Goal: Transaction & Acquisition: Purchase product/service

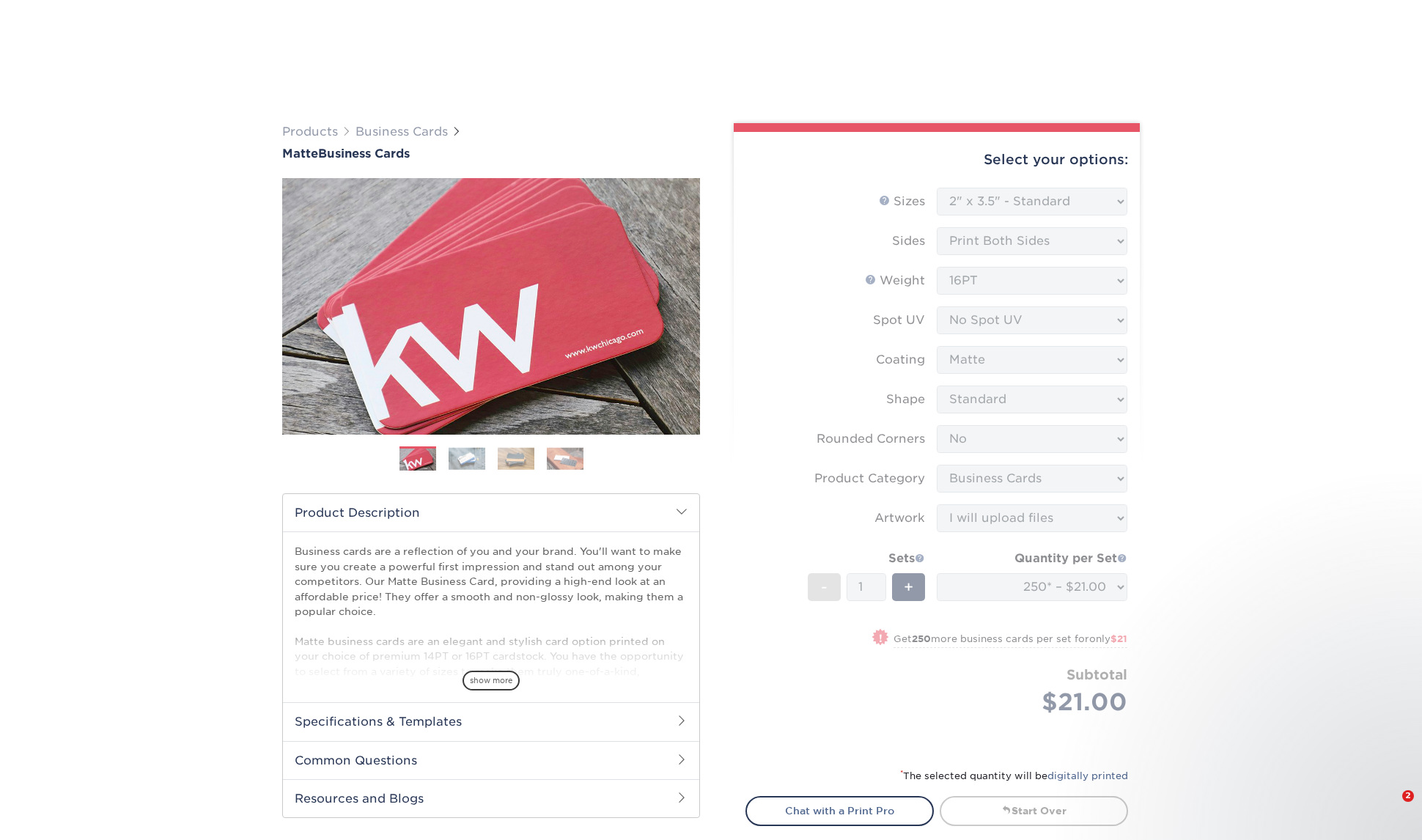
select select "2.00x3.50"
select select "0"
select select "3b5148f1-0588-4f88-a218-97bcfdce65c1"
select select "upload"
select select "250* – $21.00"
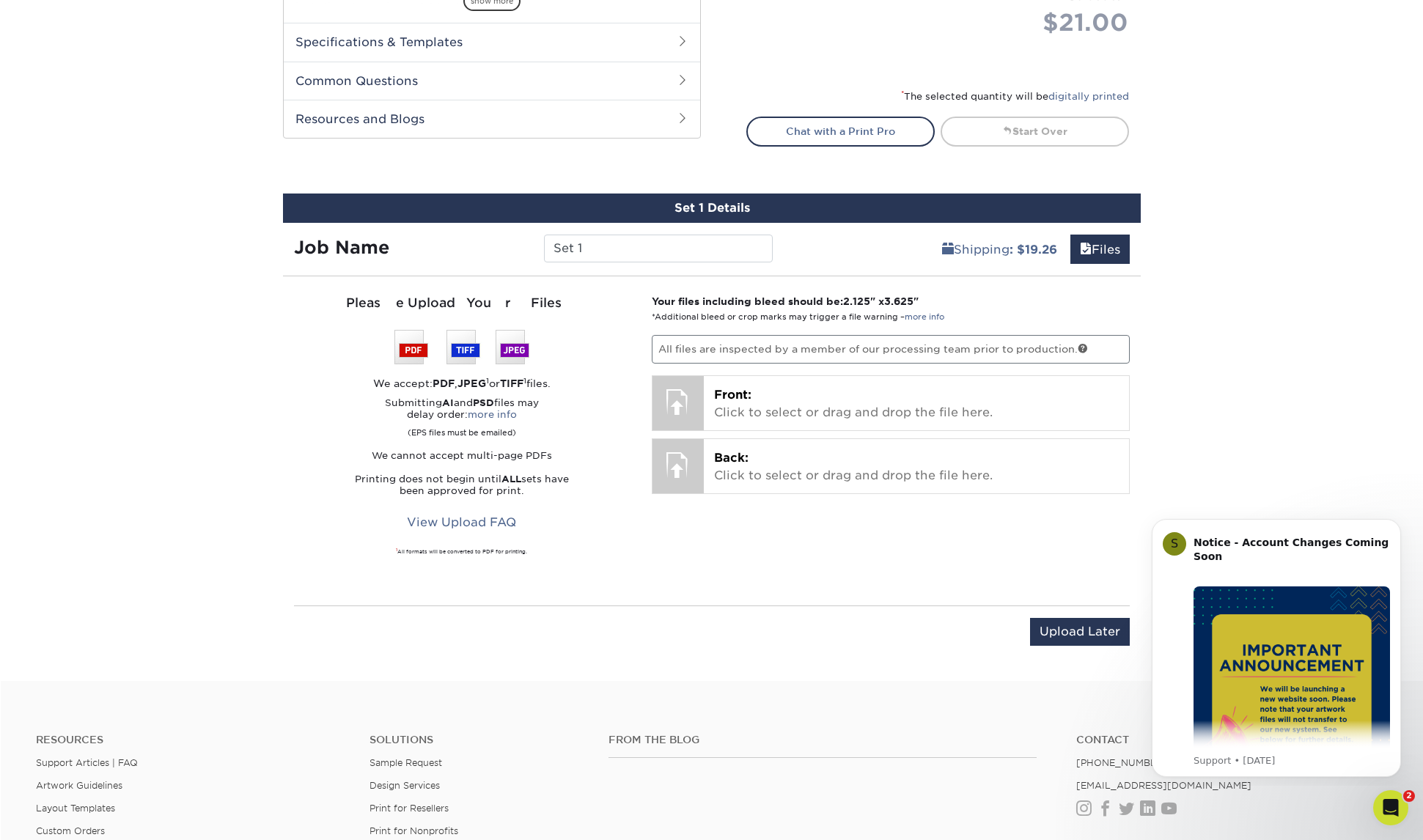
scroll to position [698, 0]
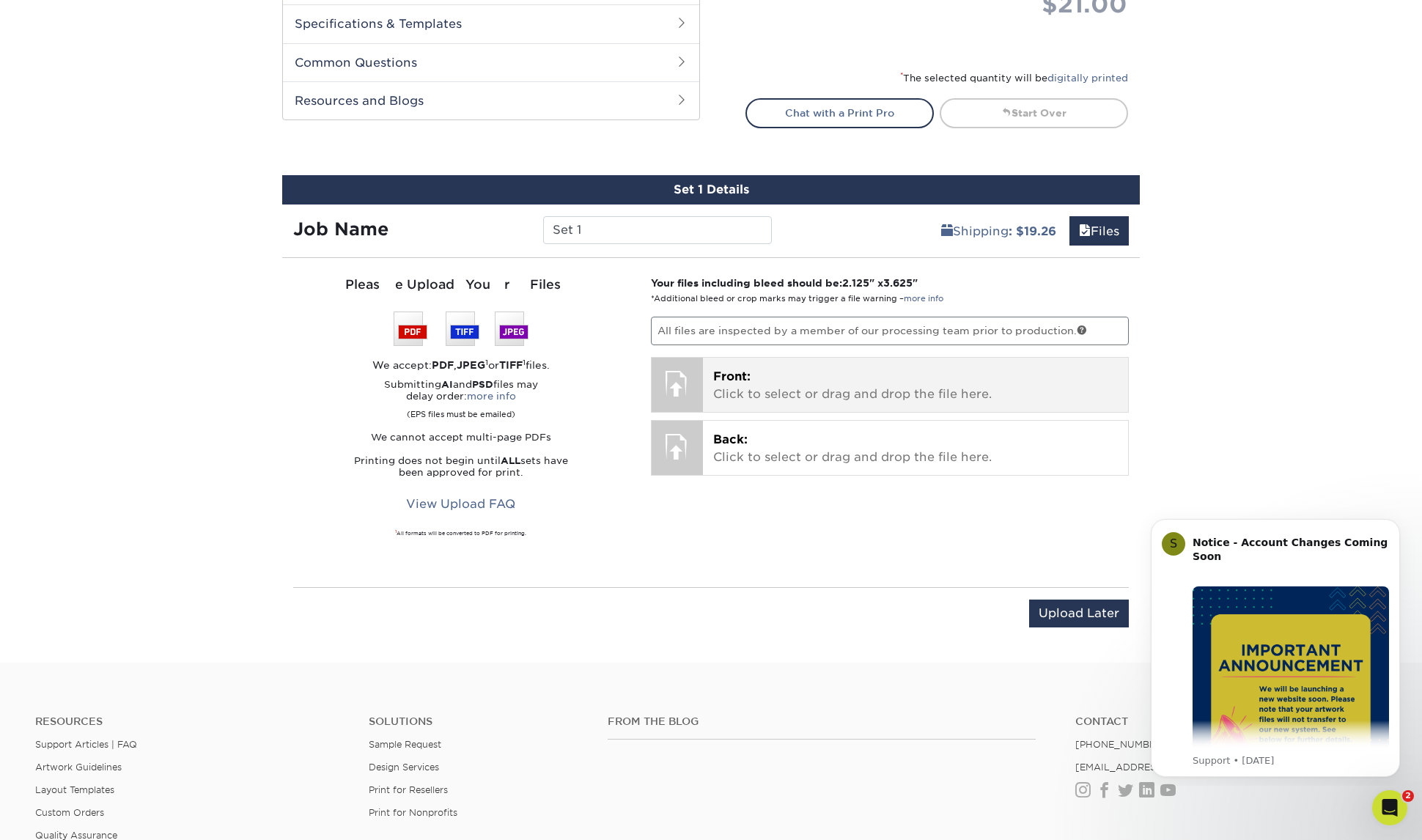
click at [872, 392] on p "Front: Click to select or drag and drop the file here." at bounding box center [915, 386] width 406 height 36
click at [807, 396] on p "Front: Click to select or drag and drop the file here." at bounding box center [915, 386] width 406 height 36
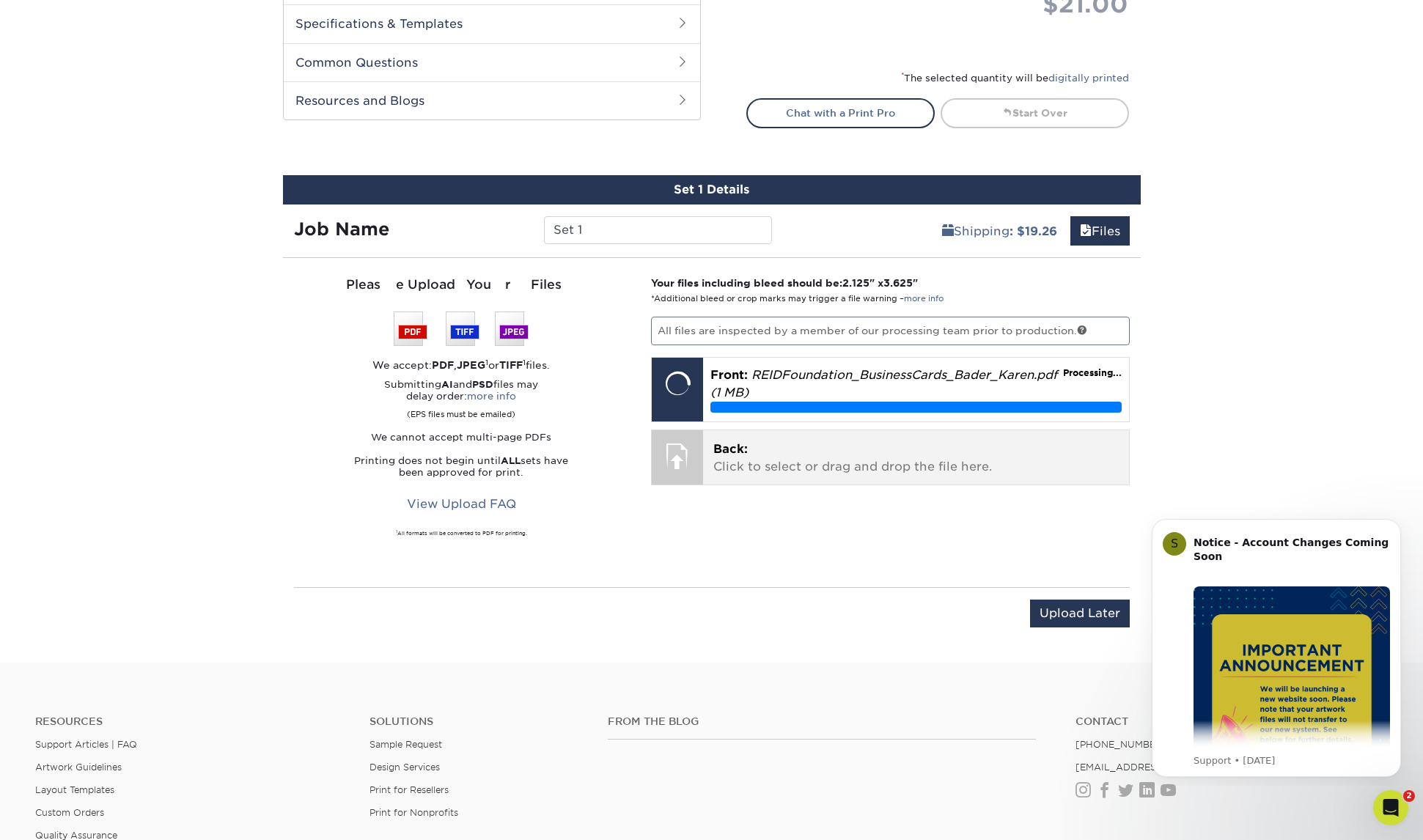
click at [929, 438] on div "Back: Click to select or drag and drop the file here. Choose file" at bounding box center [915, 457] width 426 height 54
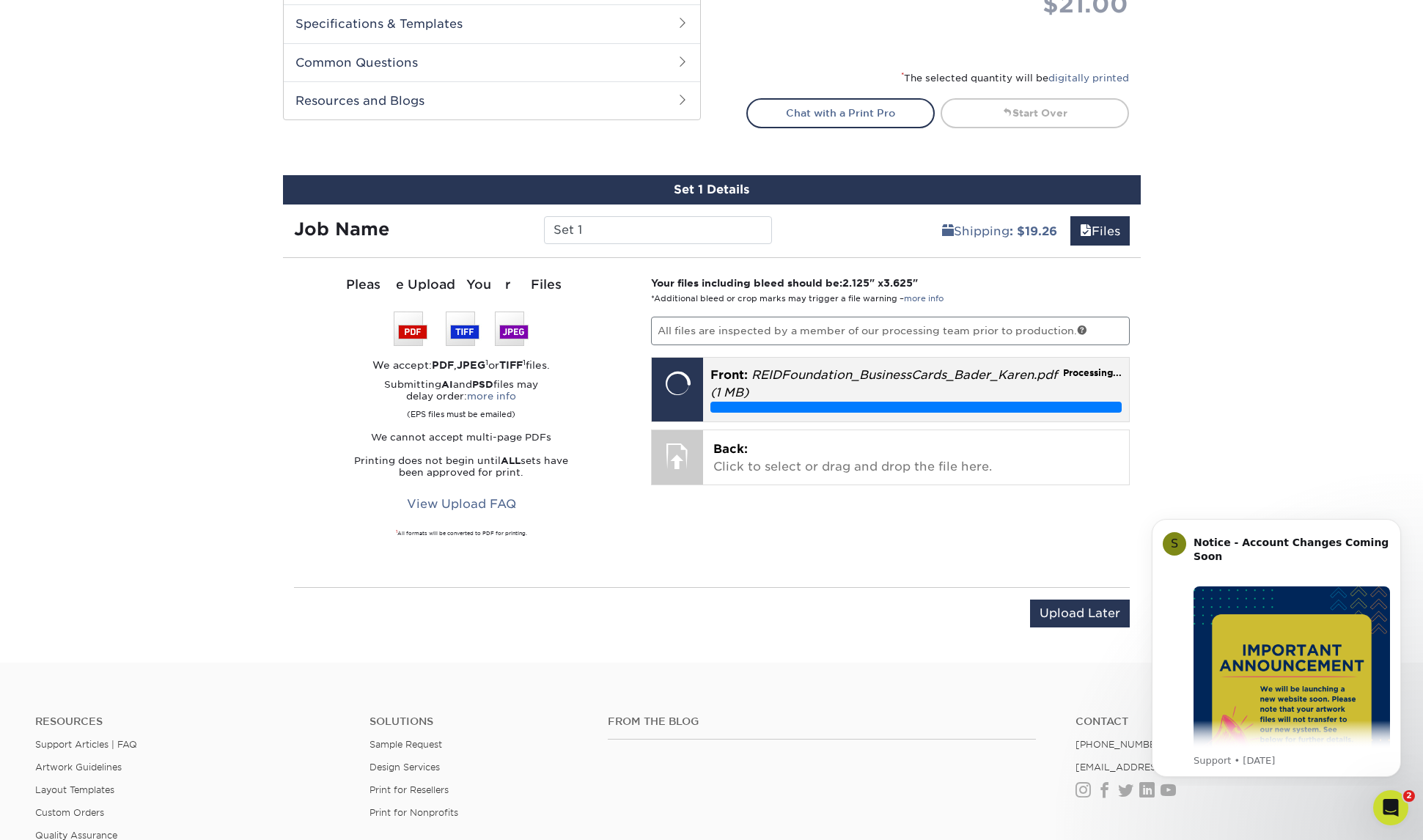
click at [837, 388] on p "Front: REIDFoundation_BusinessCards_Bader_Karen.pdf (1 MB)" at bounding box center [915, 384] width 411 height 36
click at [872, 366] on p "Front: REIDFoundation_BusinessCards_Bader_Karen.pdf (1 MB)" at bounding box center [915, 384] width 411 height 36
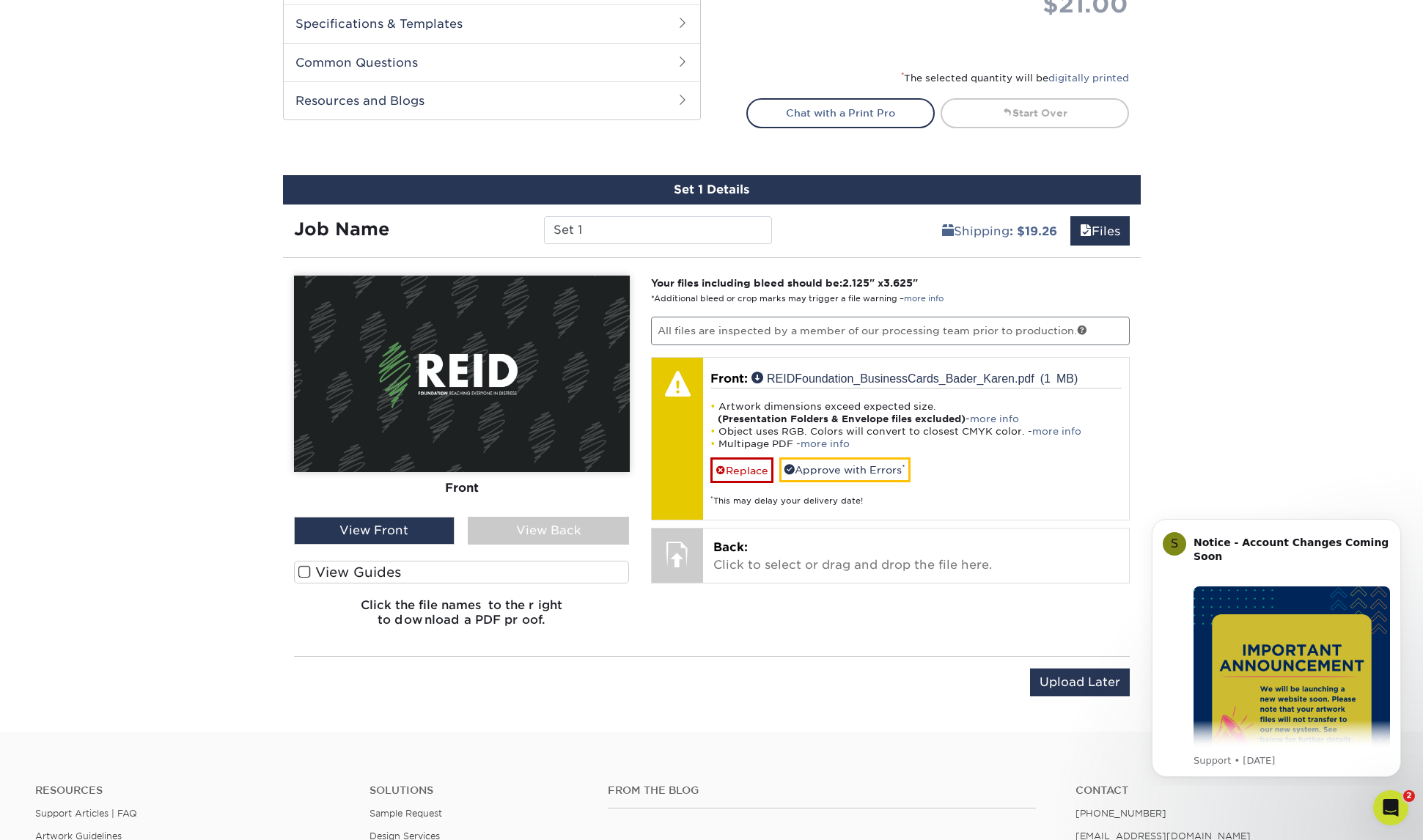
click at [557, 517] on div "View Back" at bounding box center [548, 531] width 161 height 28
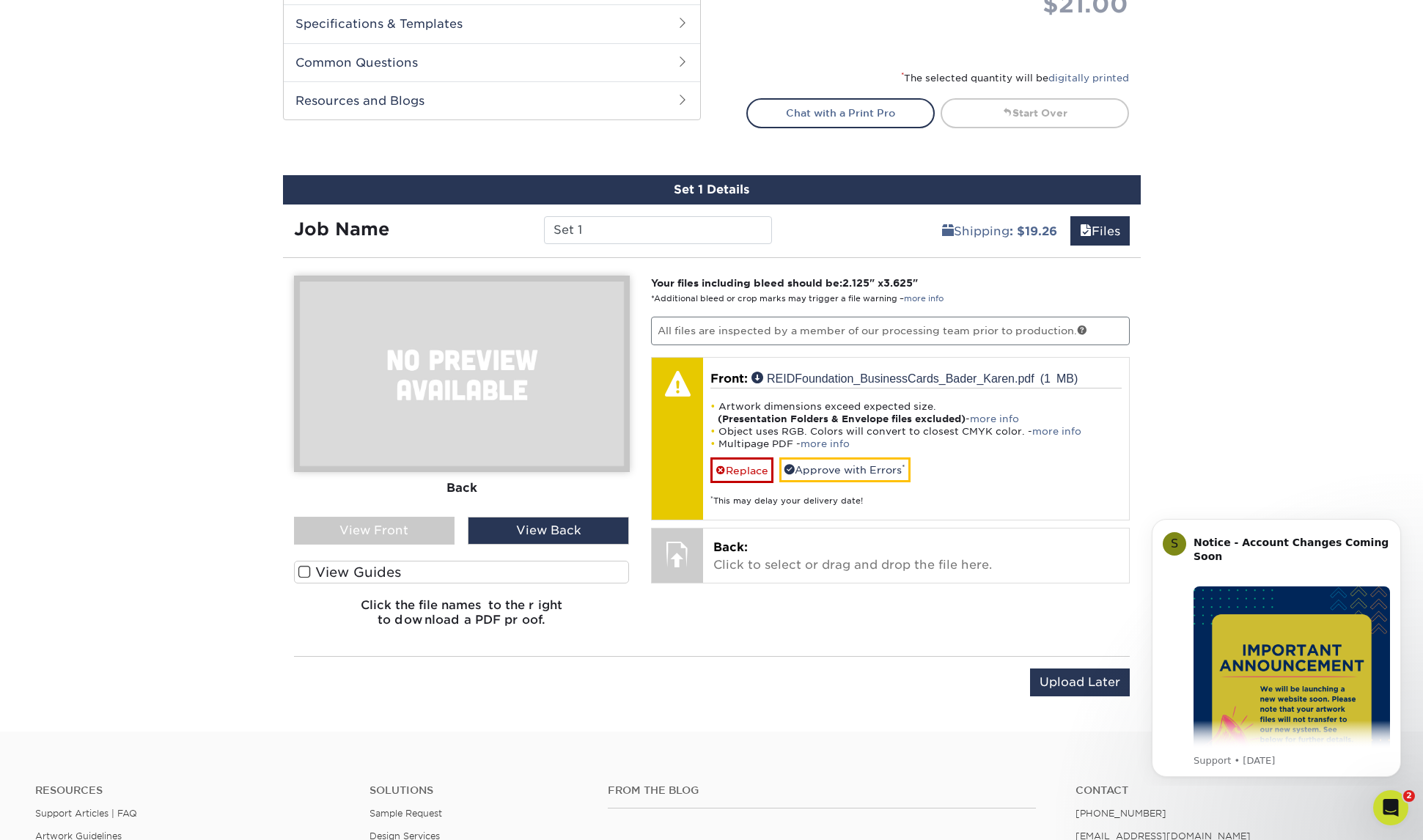
click at [557, 525] on div "View Back" at bounding box center [548, 531] width 161 height 28
click at [430, 526] on div "View Front" at bounding box center [375, 531] width 161 height 28
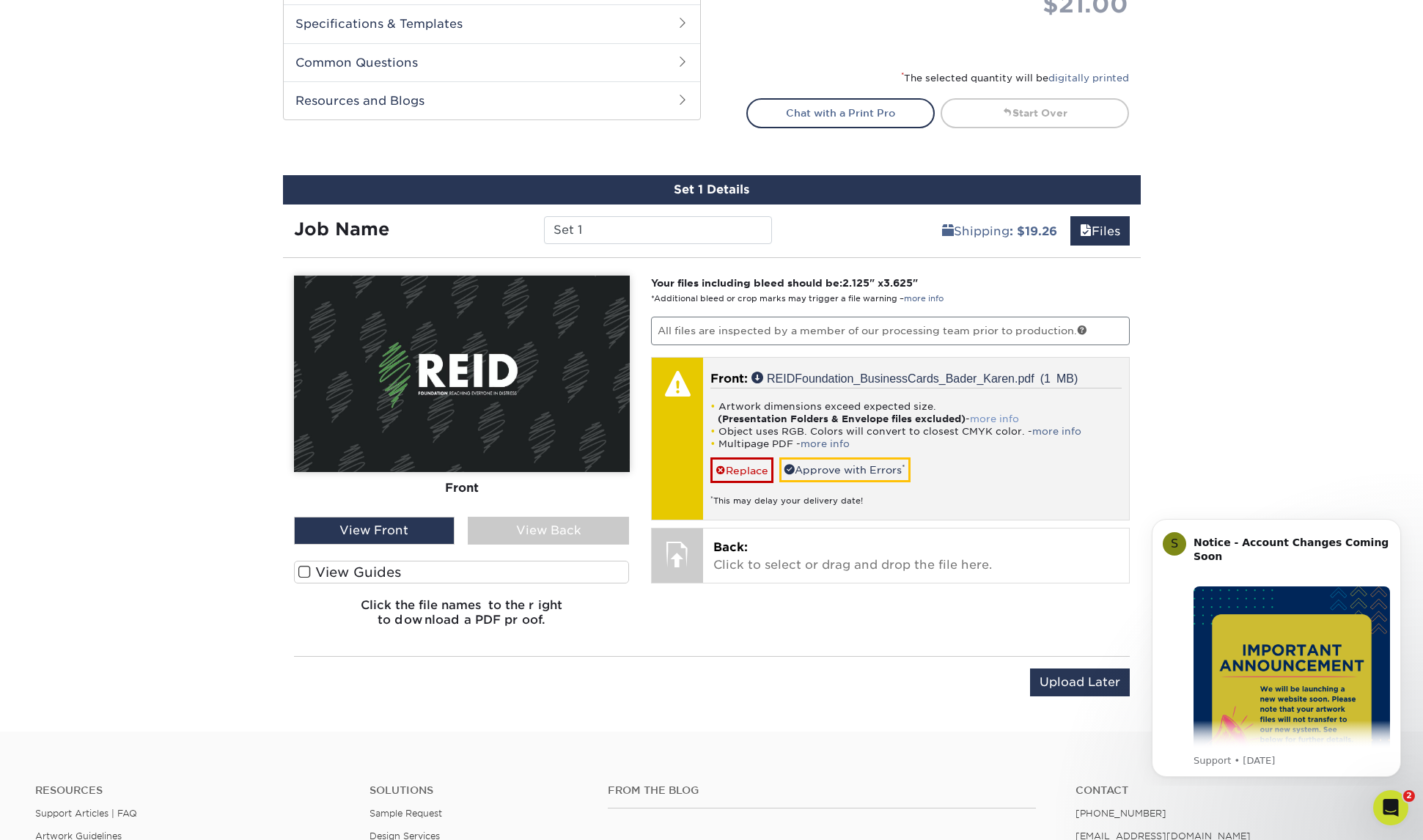
click at [1019, 420] on link "more info" at bounding box center [994, 419] width 49 height 11
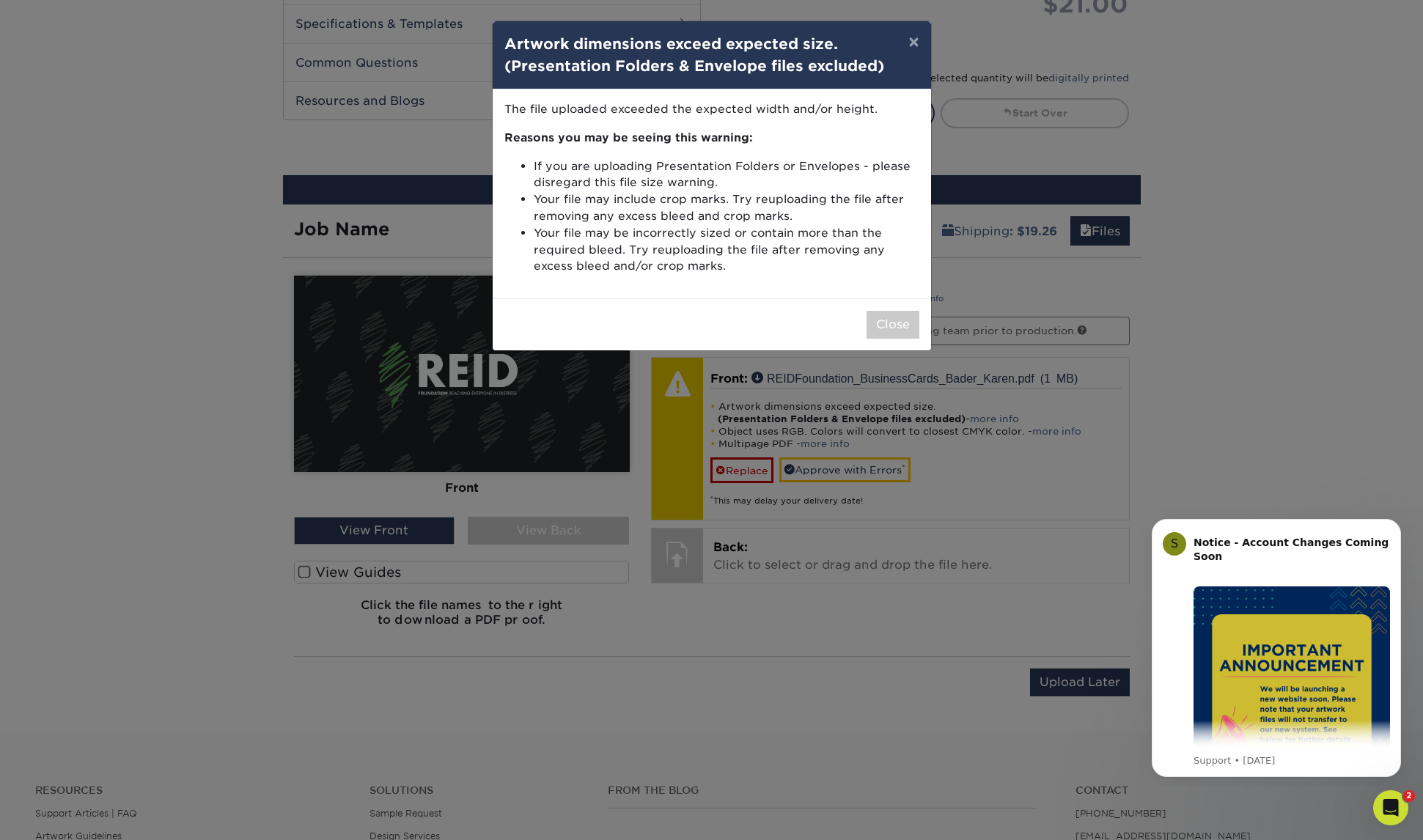
click at [787, 457] on div "× Artwork dimensions exceed expected size. (Presentation Folders & Envelope fil…" at bounding box center [711, 420] width 1423 height 840
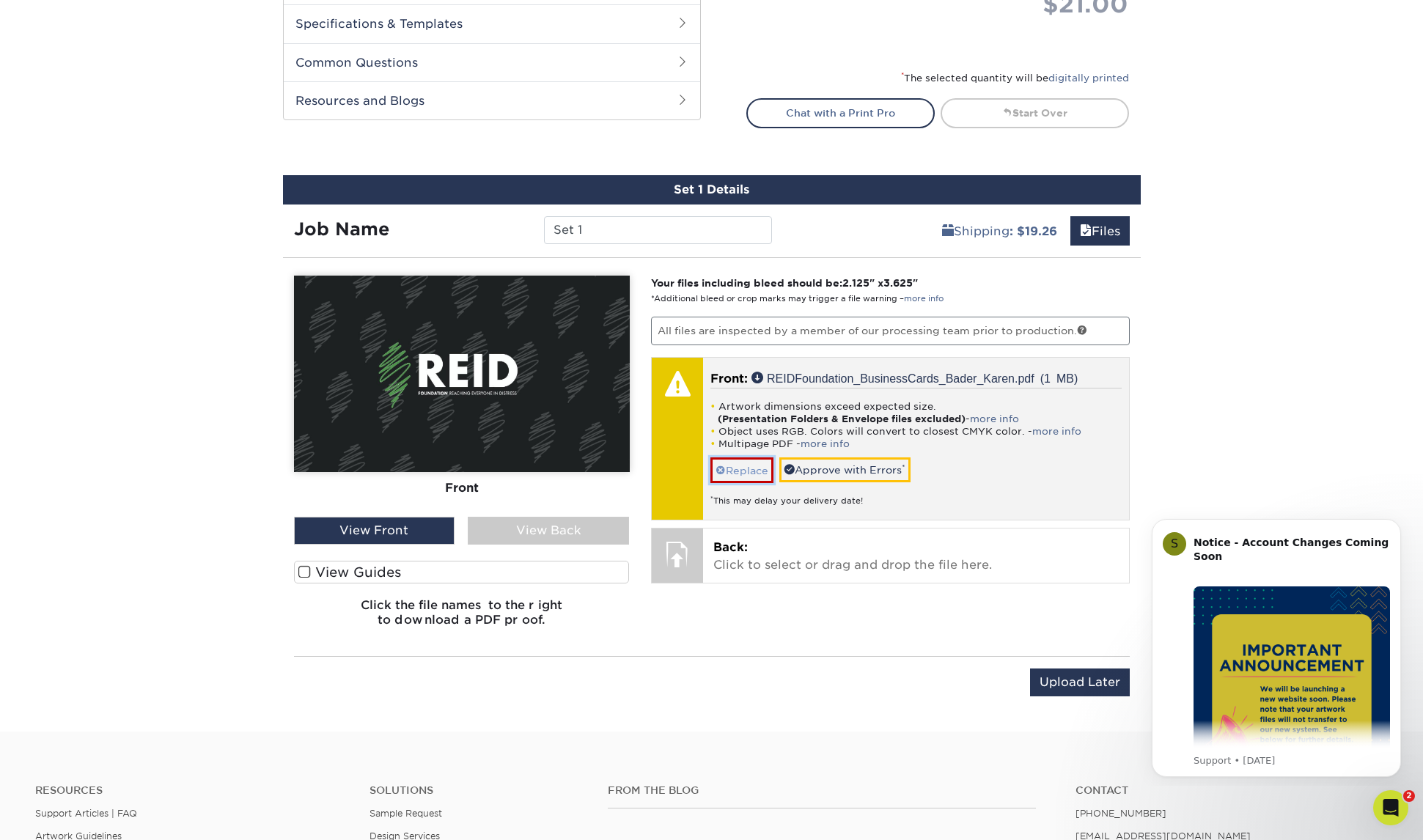
click at [760, 474] on link "Replace" at bounding box center [741, 469] width 63 height 25
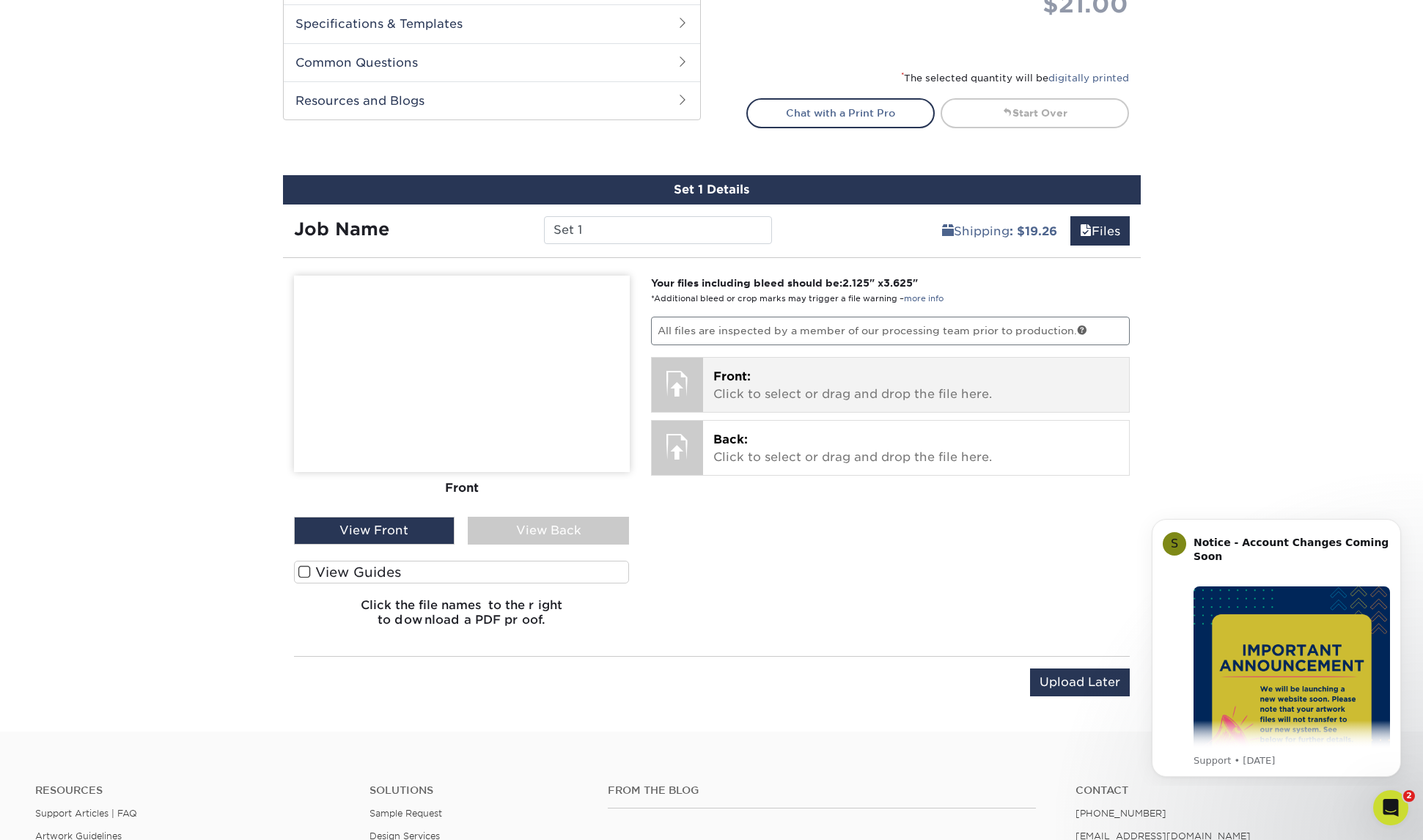
click at [761, 392] on p "Front: Click to select or drag and drop the file here." at bounding box center [915, 386] width 406 height 36
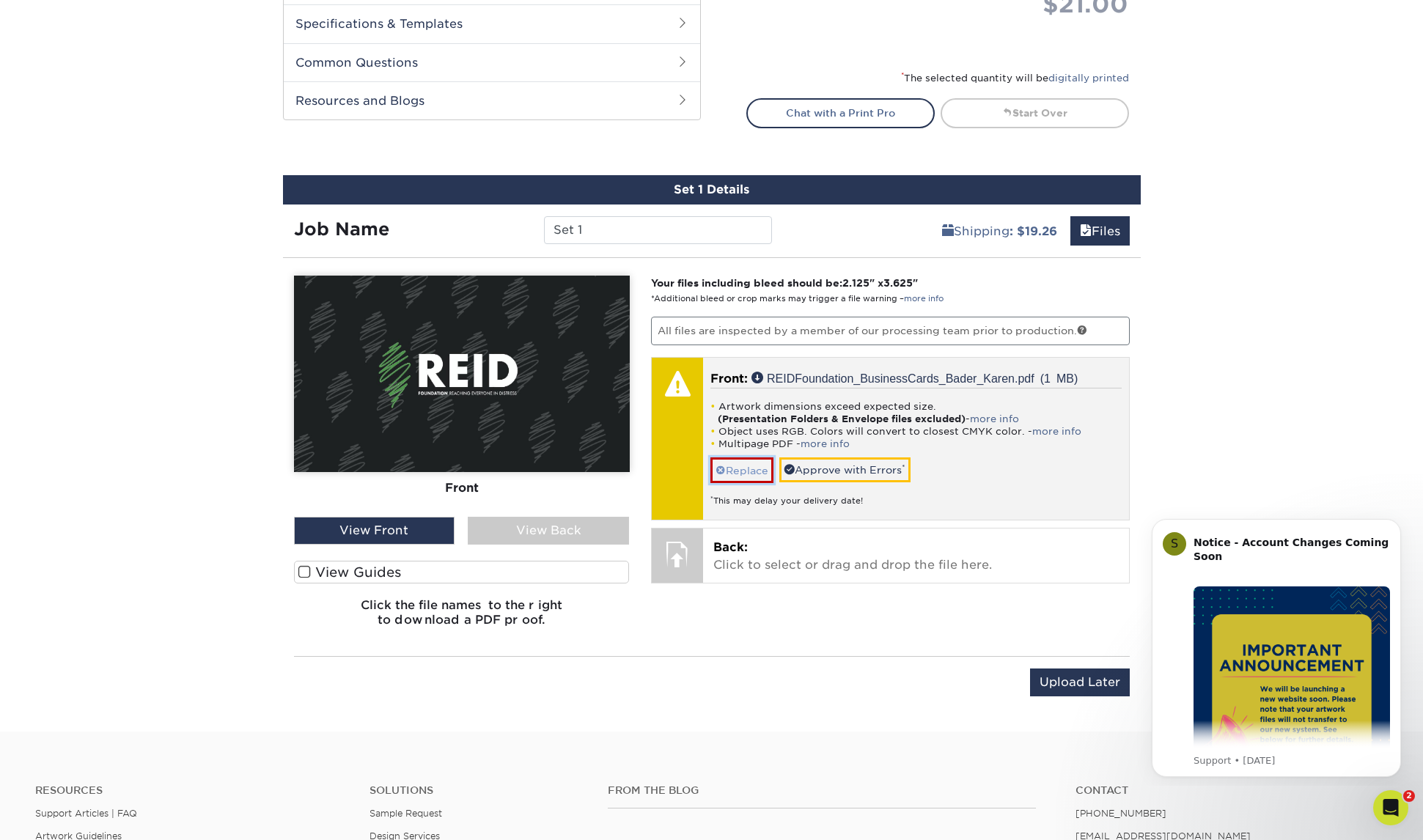
click at [752, 474] on link "Replace" at bounding box center [741, 469] width 63 height 25
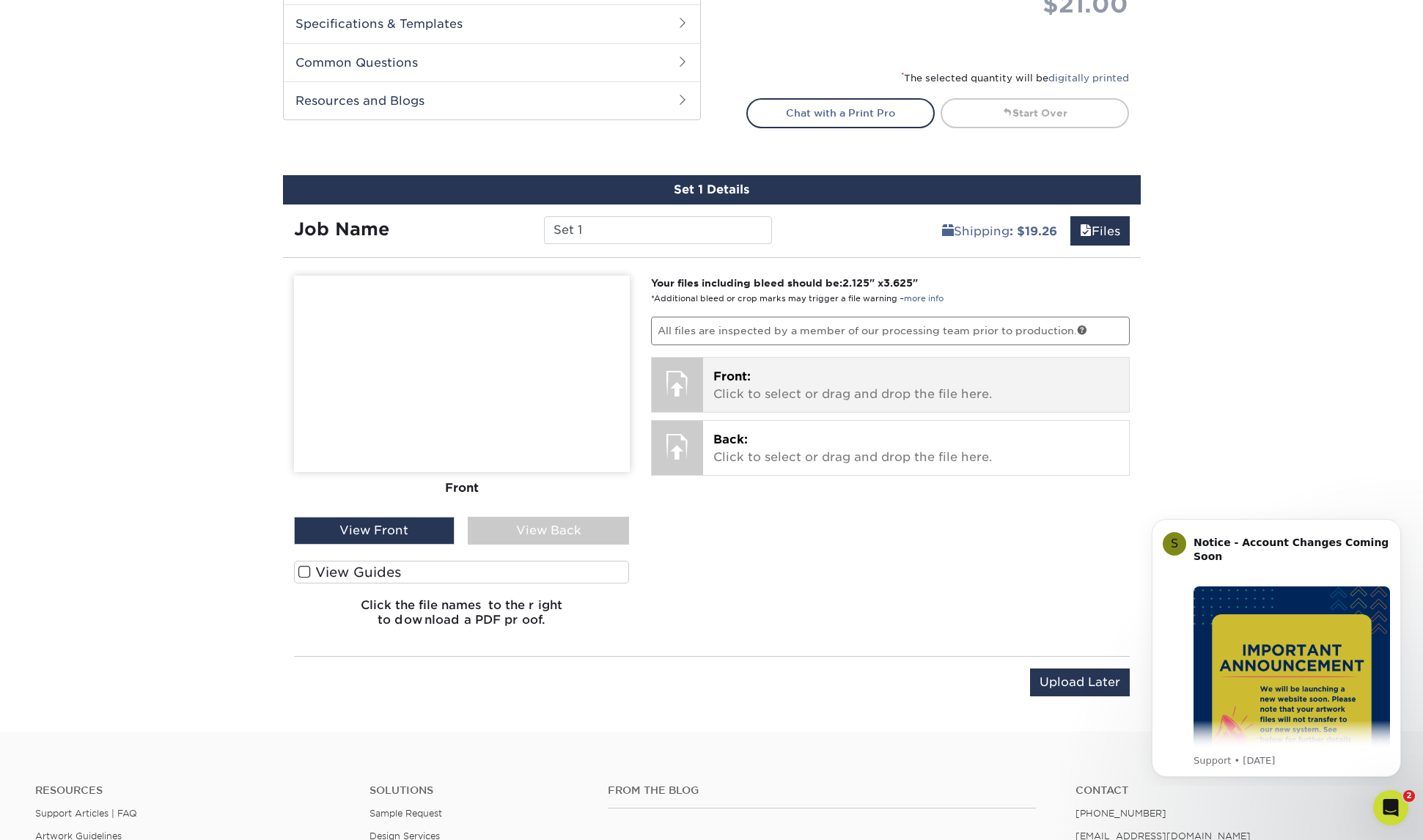
click at [776, 388] on p "Front: Click to select or drag and drop the file here." at bounding box center [915, 386] width 406 height 36
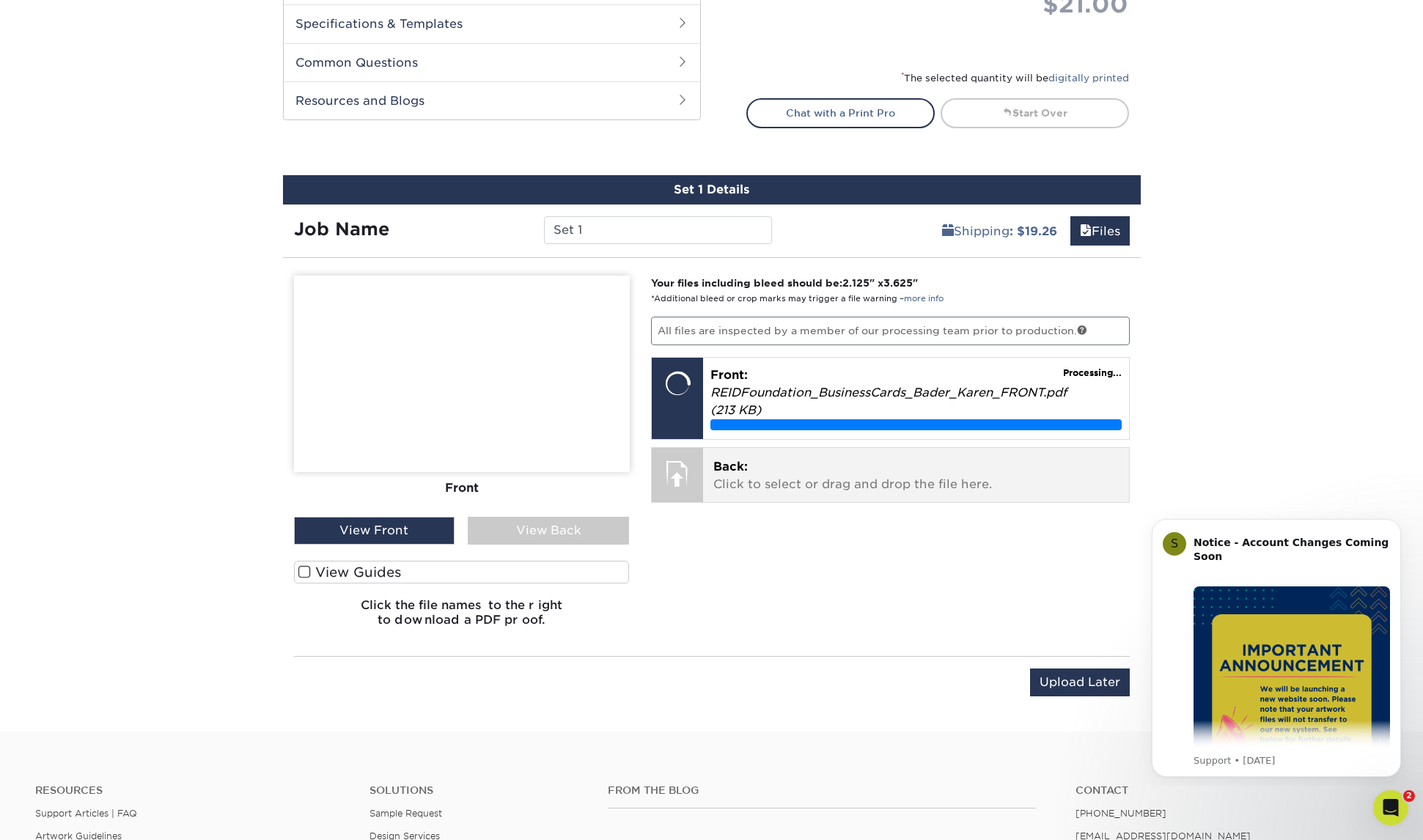
click at [680, 479] on div at bounding box center [677, 473] width 52 height 52
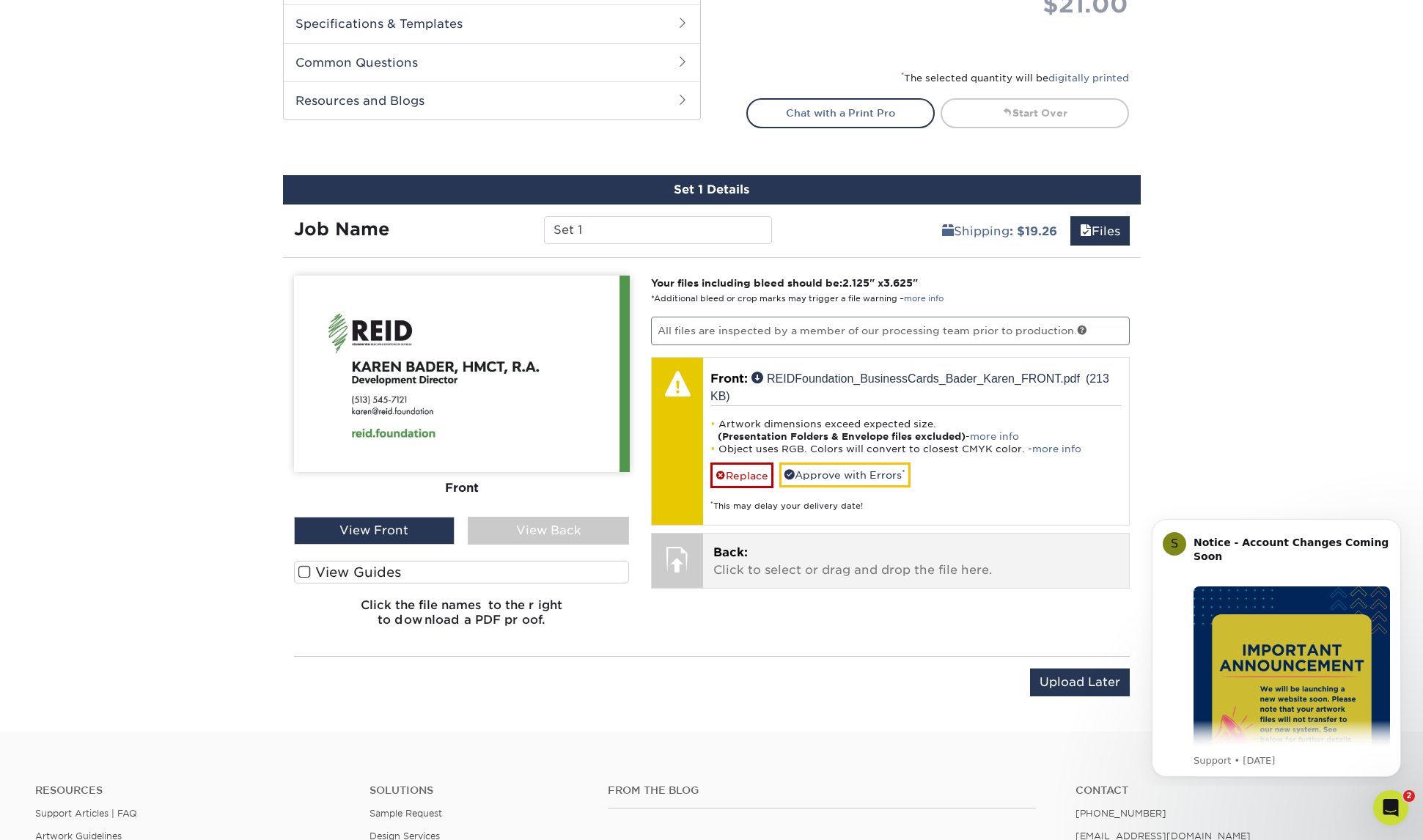
click at [683, 570] on div at bounding box center [677, 559] width 52 height 52
click at [676, 553] on div at bounding box center [677, 559] width 52 height 52
click at [683, 577] on div at bounding box center [677, 559] width 52 height 52
click at [679, 562] on div at bounding box center [677, 559] width 52 height 52
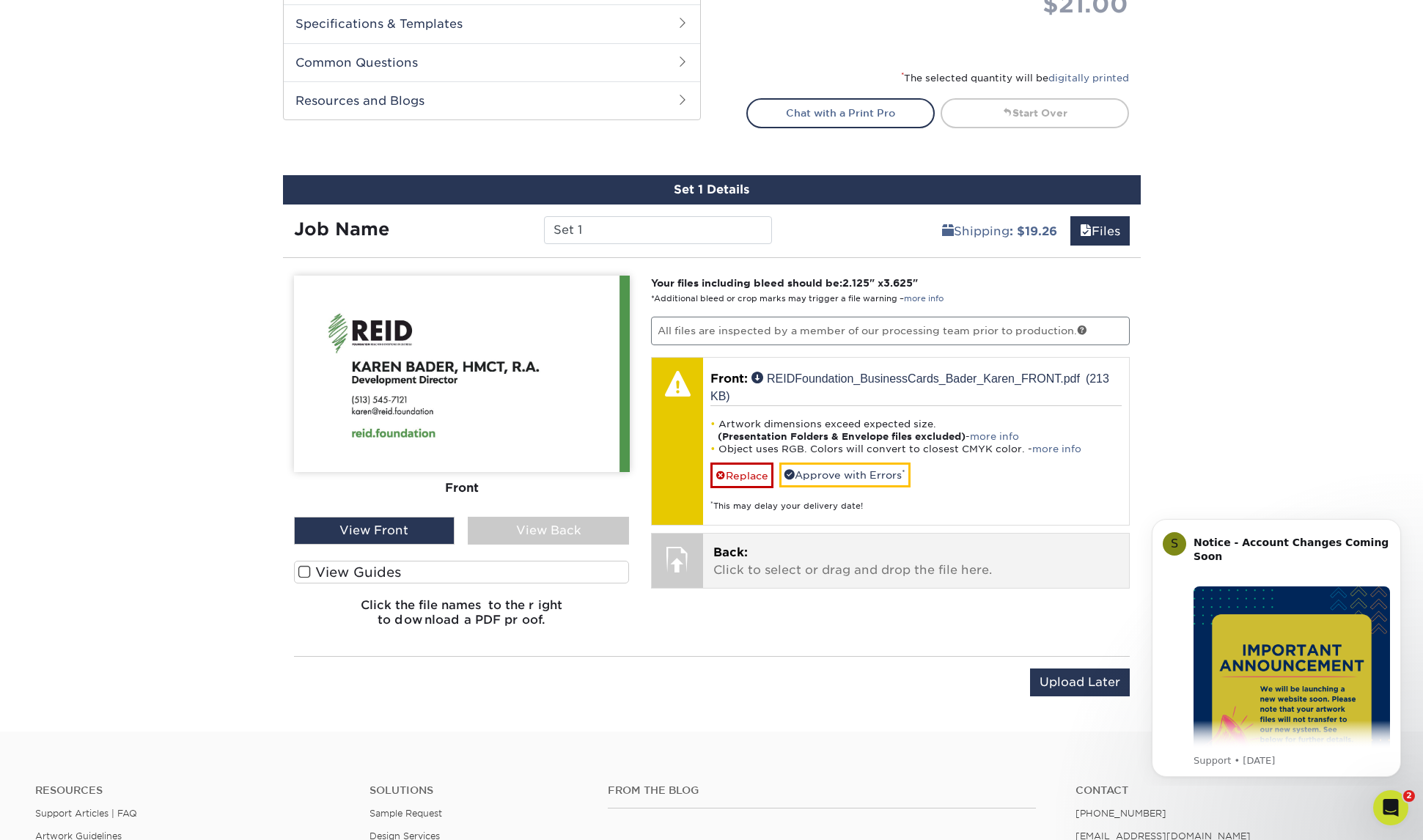
click at [679, 562] on div at bounding box center [677, 559] width 52 height 52
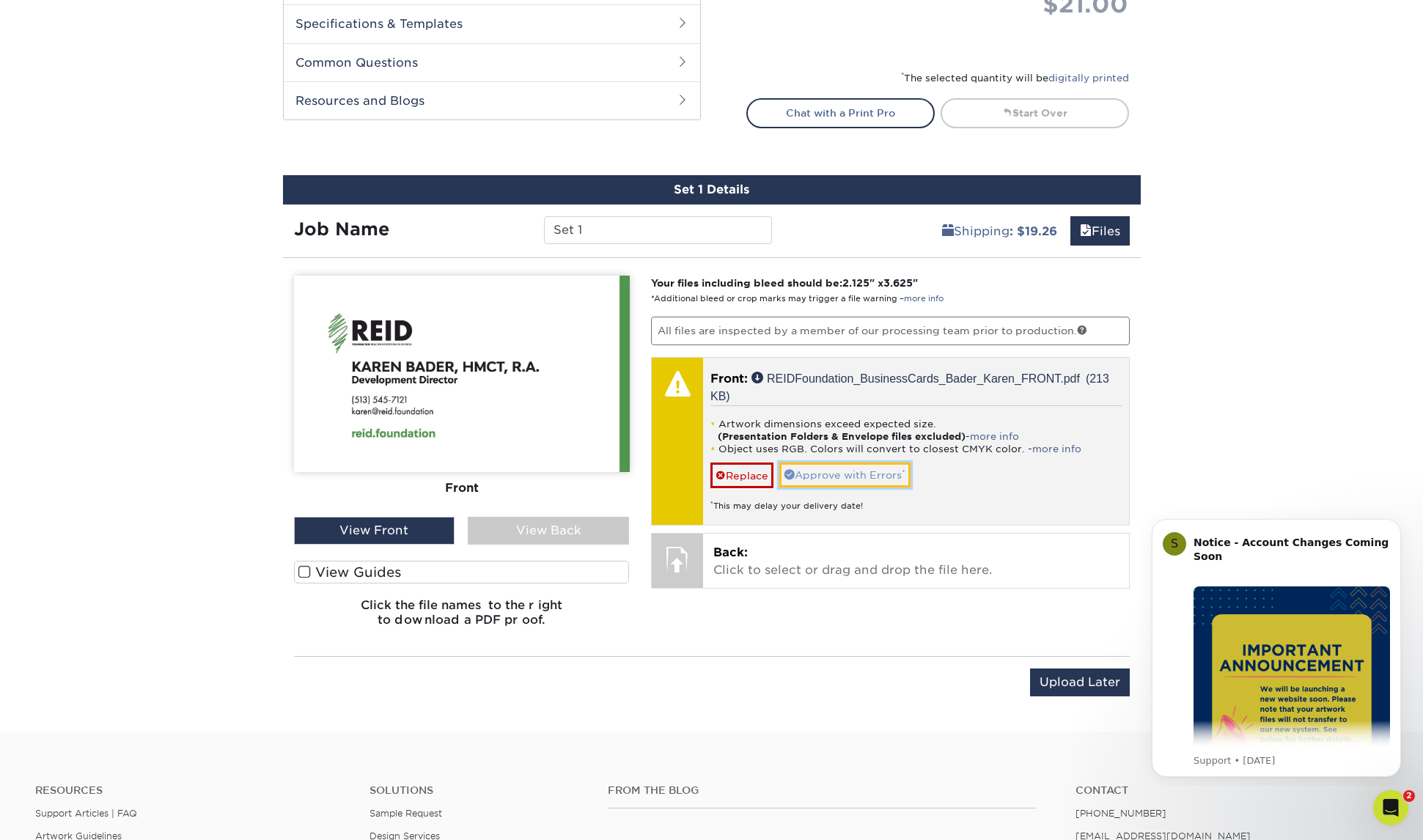
click at [859, 470] on link "Approve with Errors *" at bounding box center [845, 475] width 131 height 25
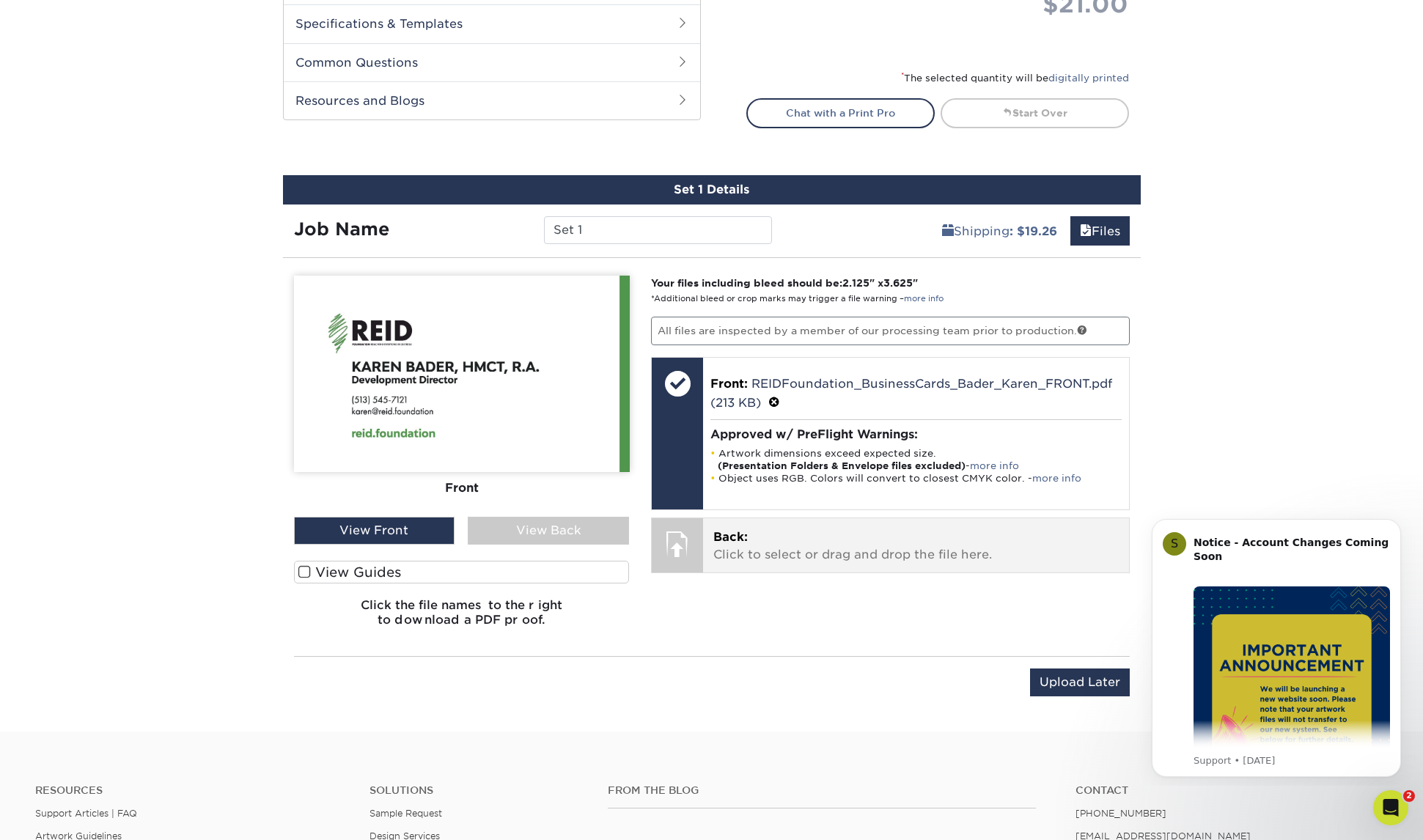
click at [683, 543] on div at bounding box center [677, 543] width 52 height 52
click at [674, 538] on div at bounding box center [677, 543] width 52 height 52
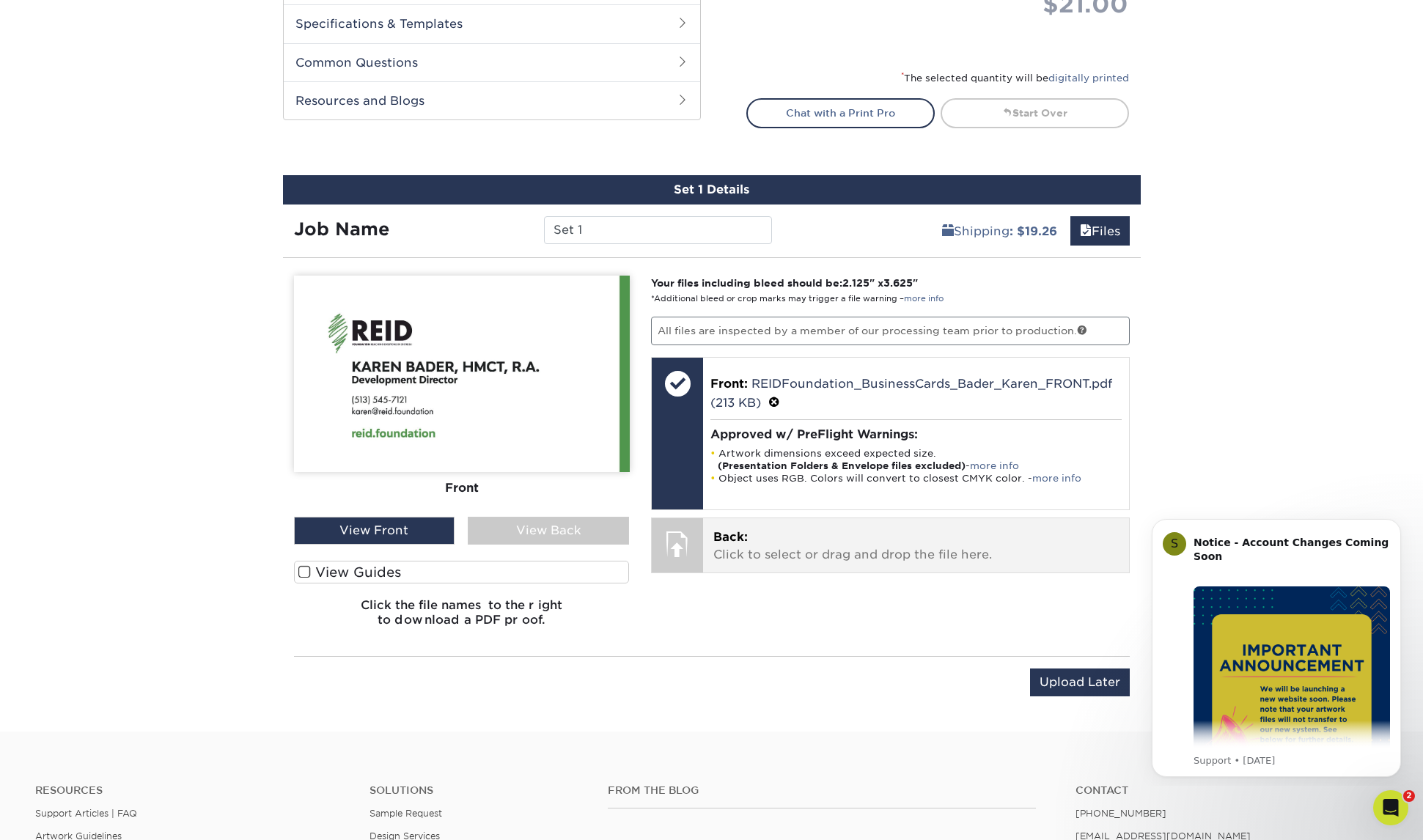
click at [674, 538] on div at bounding box center [677, 543] width 52 height 52
click at [675, 537] on div at bounding box center [677, 543] width 52 height 52
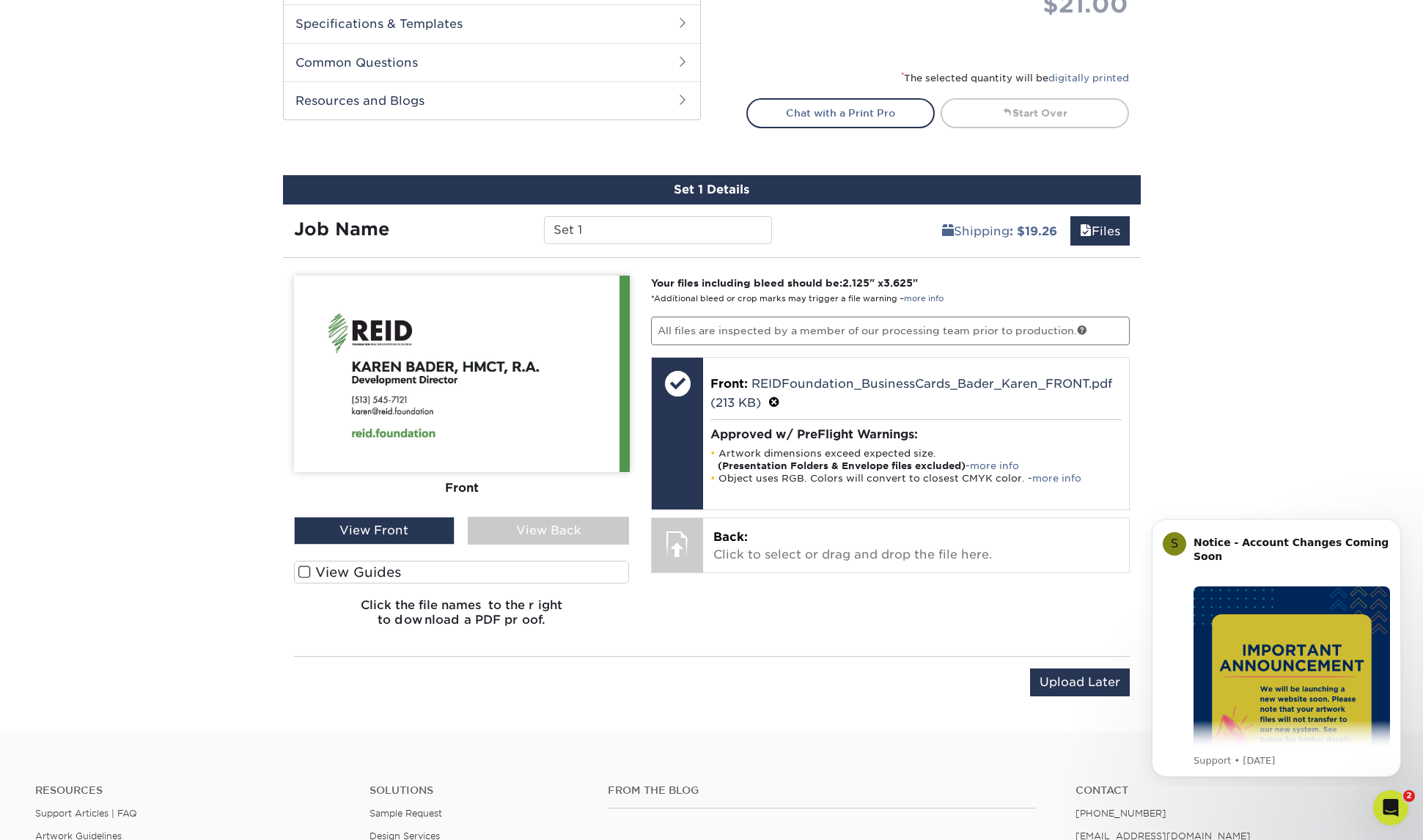
click at [571, 525] on div "View Back" at bounding box center [548, 531] width 161 height 28
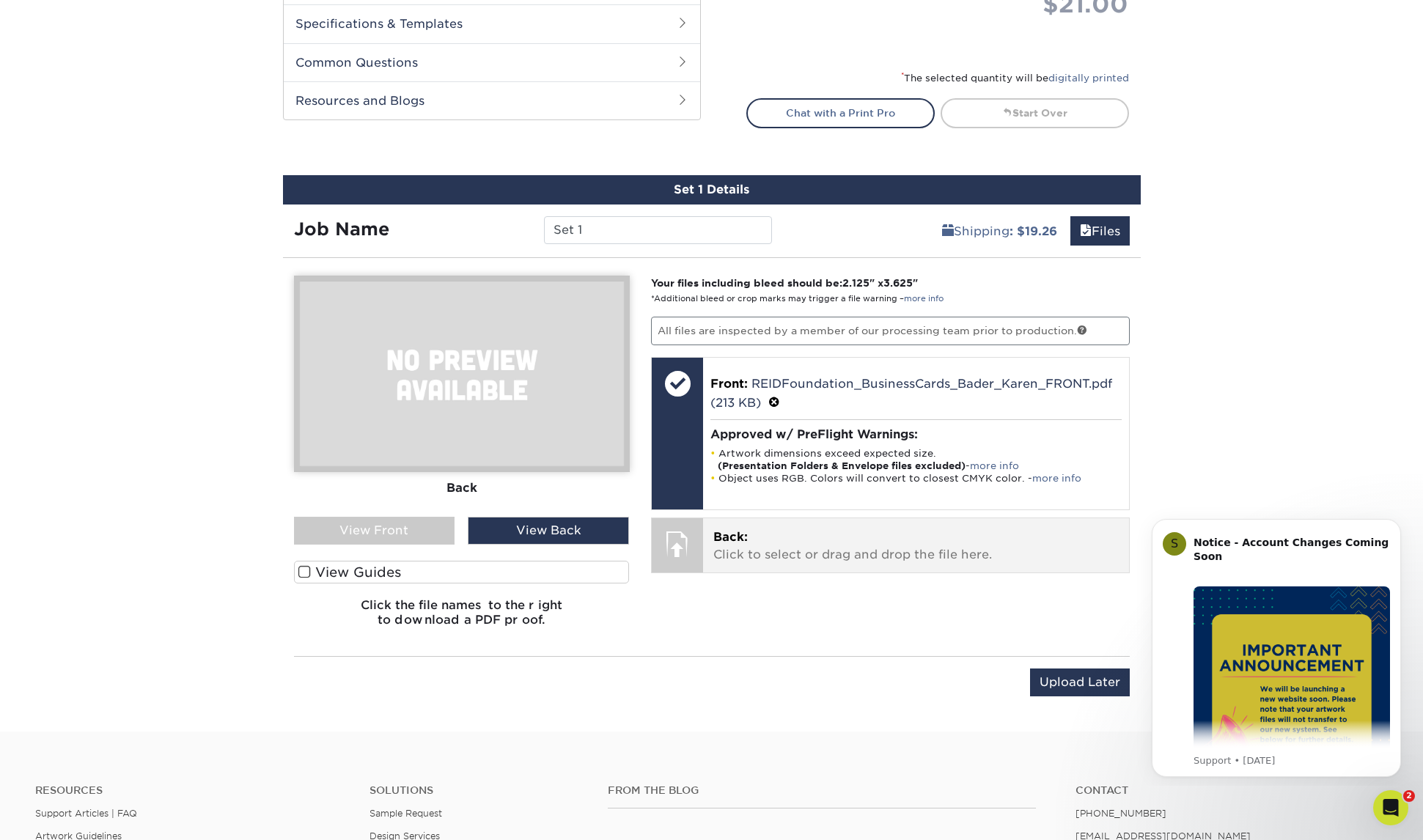
click at [676, 537] on div at bounding box center [677, 543] width 52 height 52
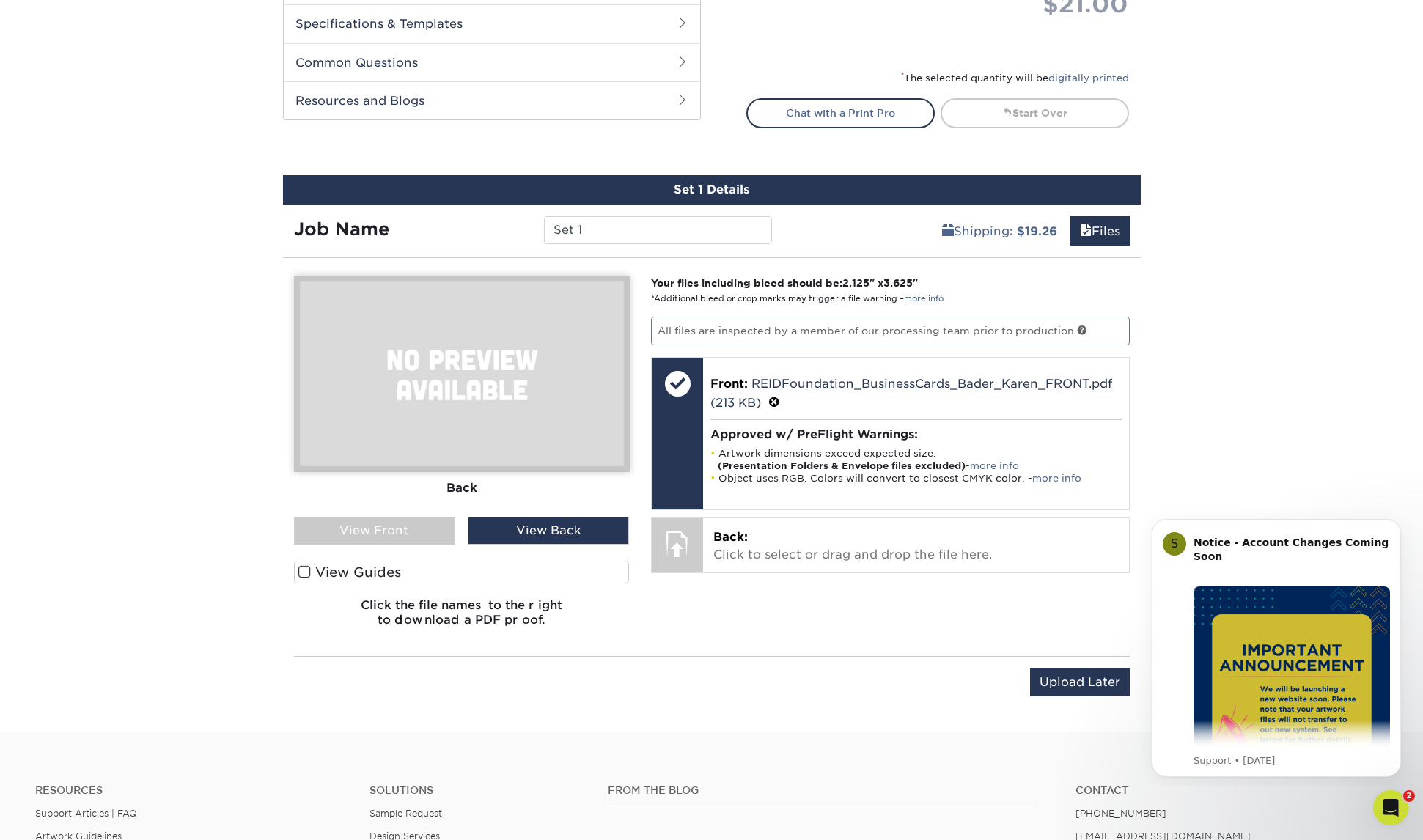
click at [569, 529] on div "View Back" at bounding box center [548, 531] width 161 height 28
click at [533, 396] on img at bounding box center [462, 374] width 335 height 197
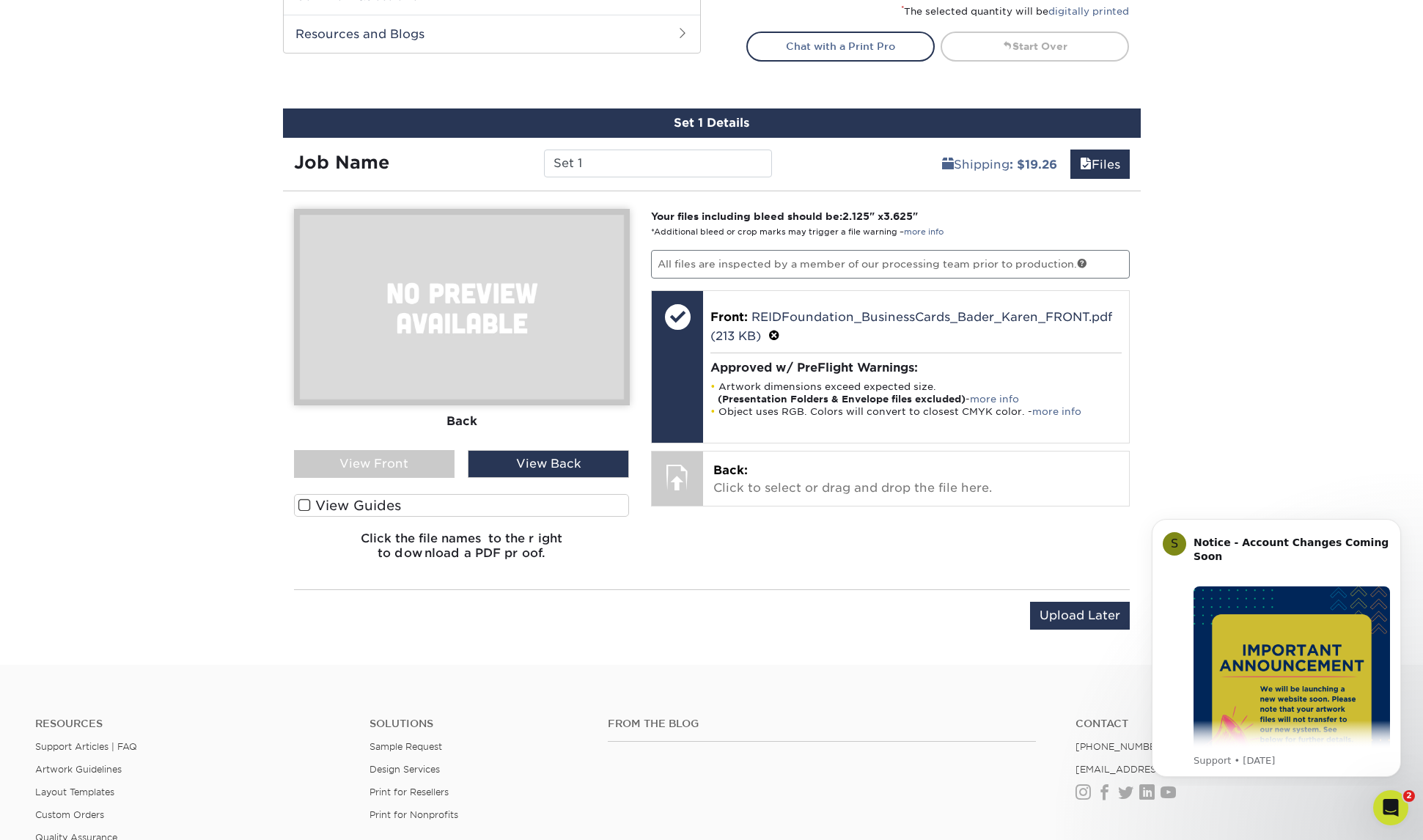
scroll to position [1017, 0]
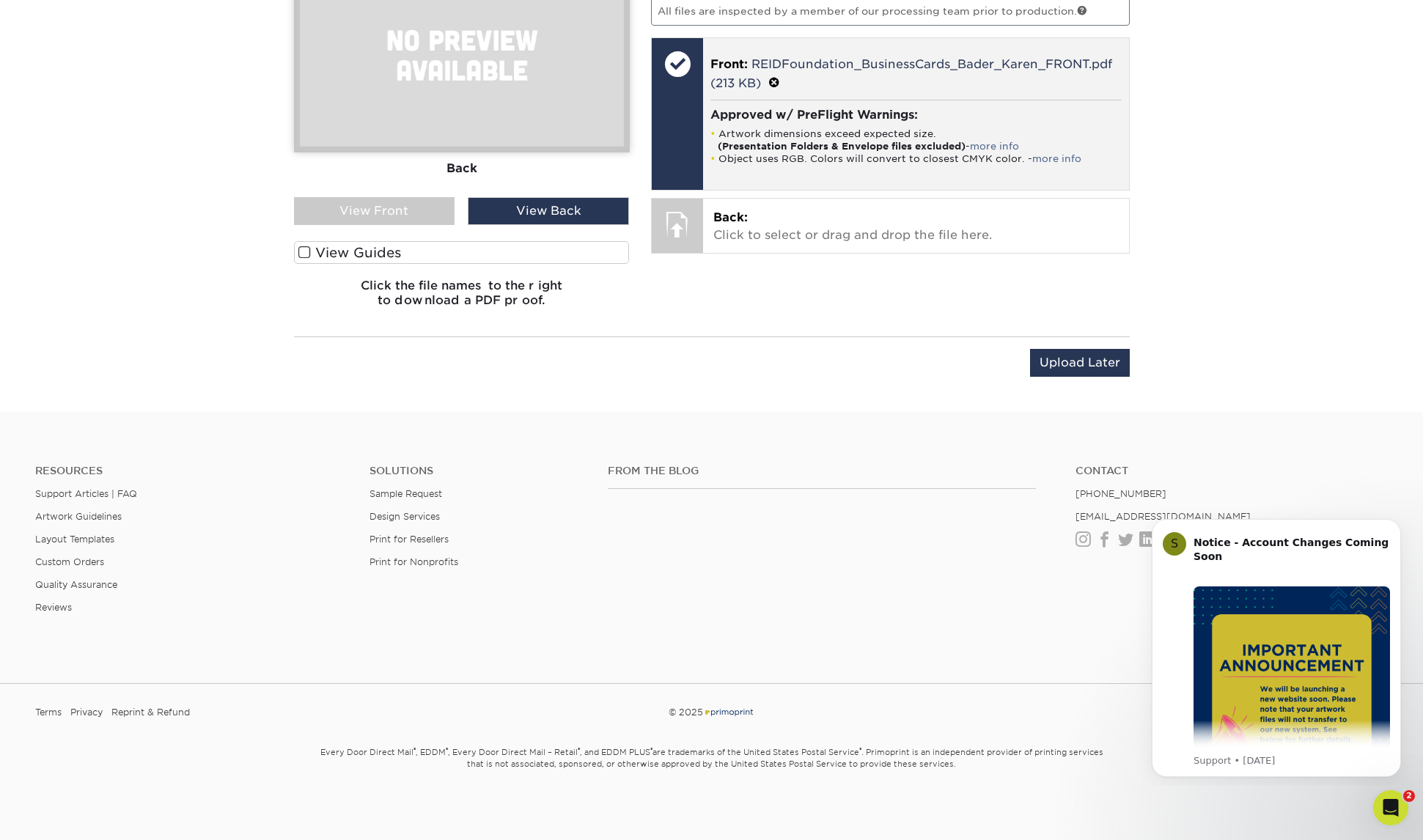
click at [666, 130] on div at bounding box center [677, 114] width 52 height 152
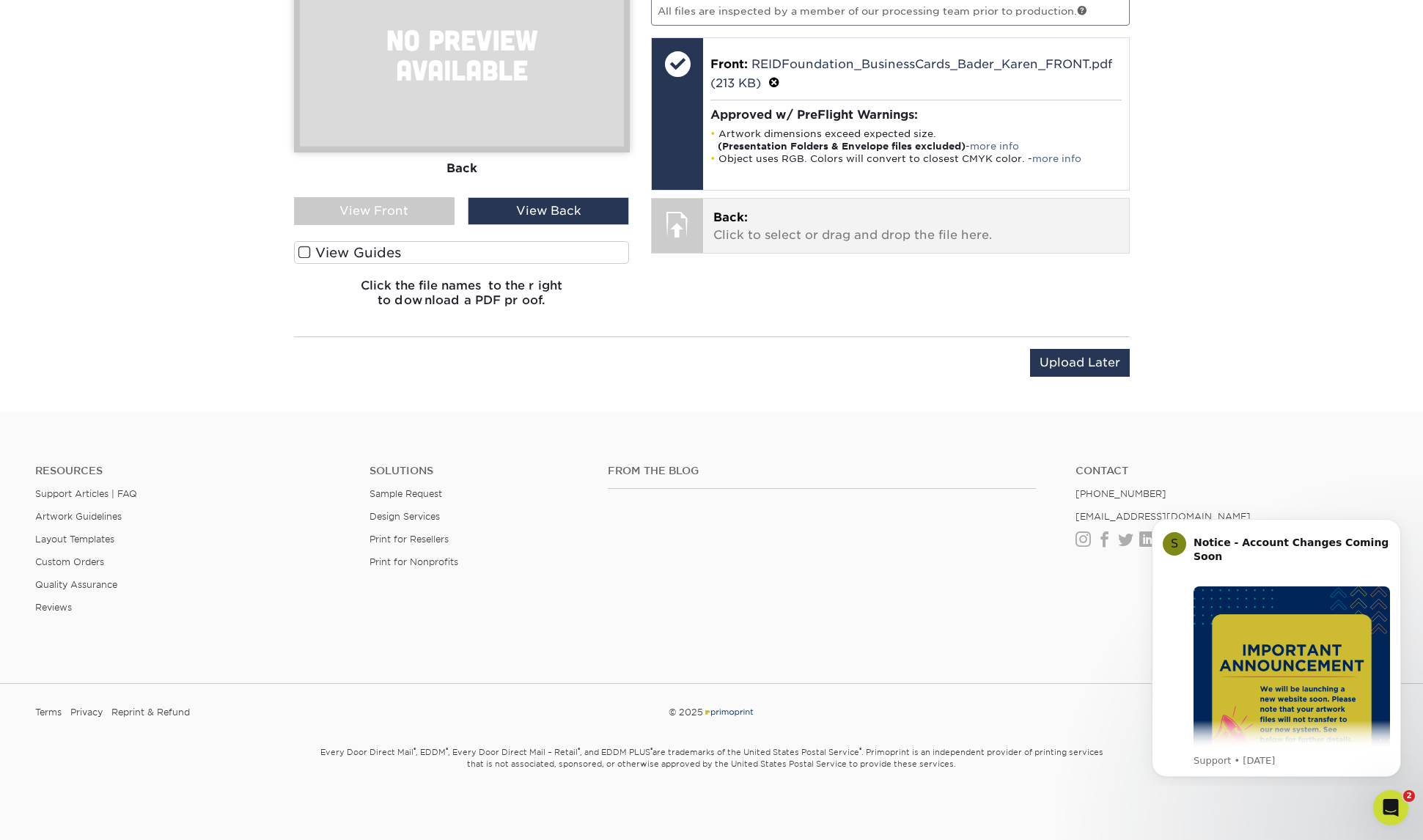
click at [676, 228] on div at bounding box center [677, 224] width 52 height 52
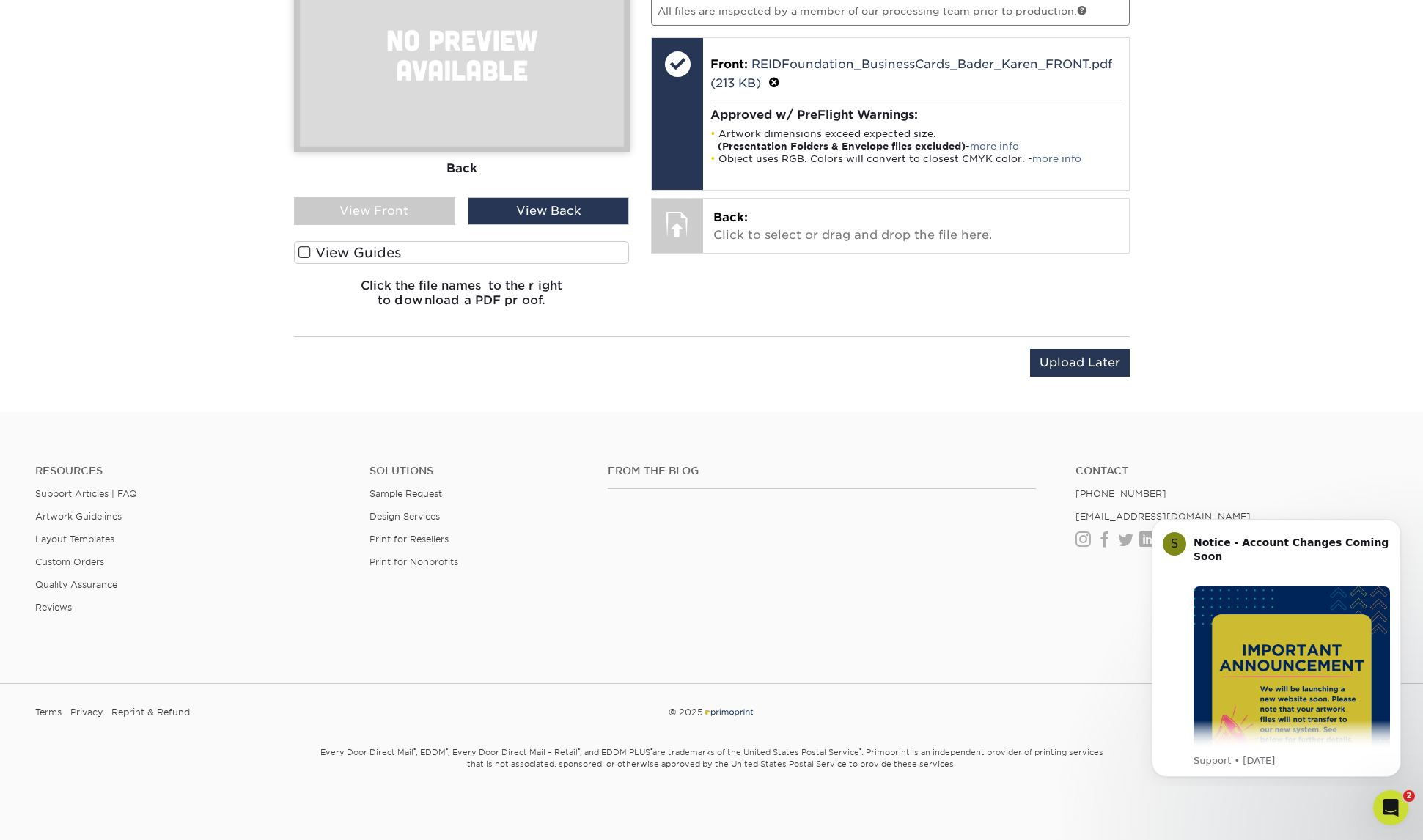
click at [571, 210] on div "View Back" at bounding box center [548, 212] width 161 height 28
click at [444, 208] on div "View Front" at bounding box center [375, 212] width 161 height 28
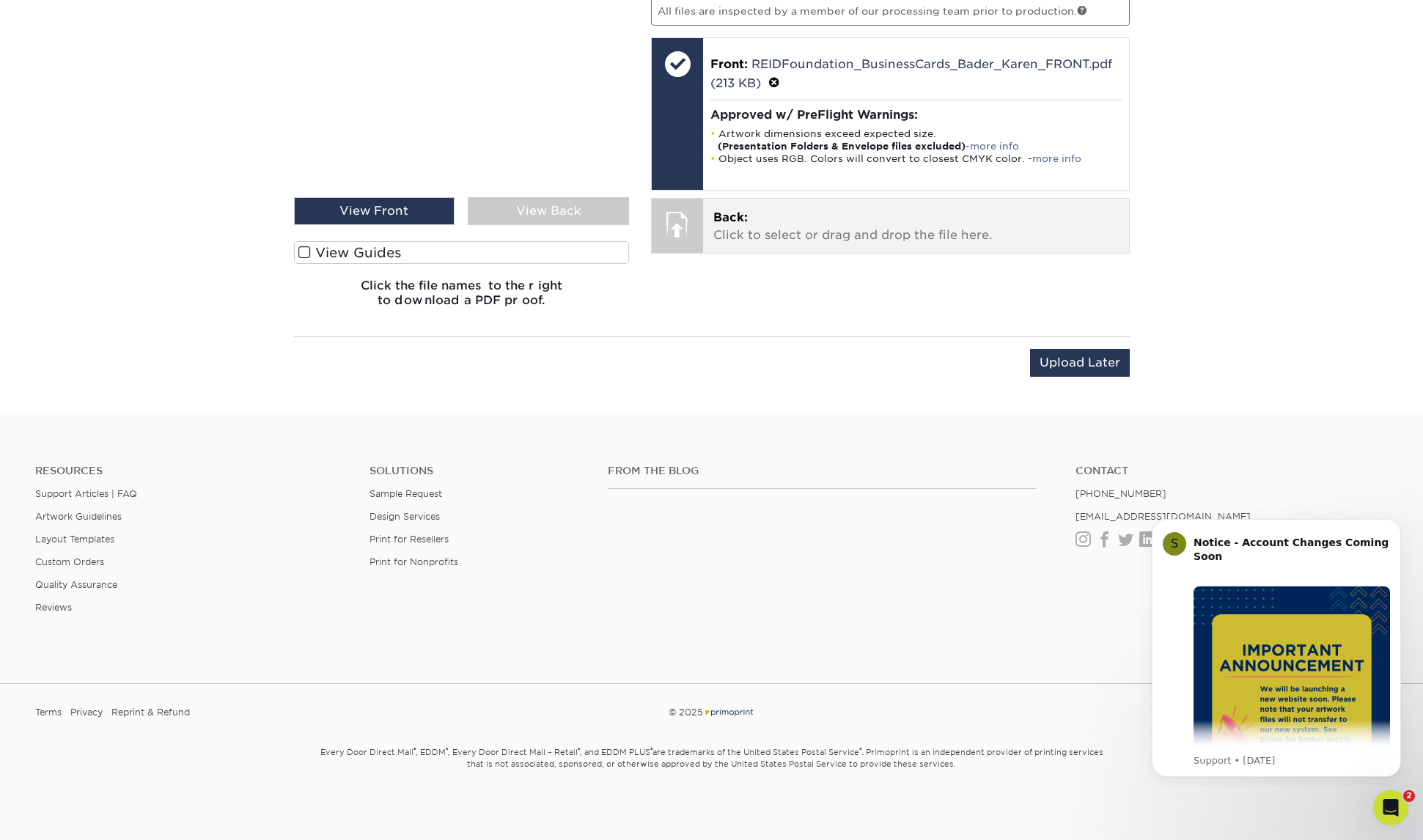
click at [652, 226] on div at bounding box center [677, 224] width 52 height 52
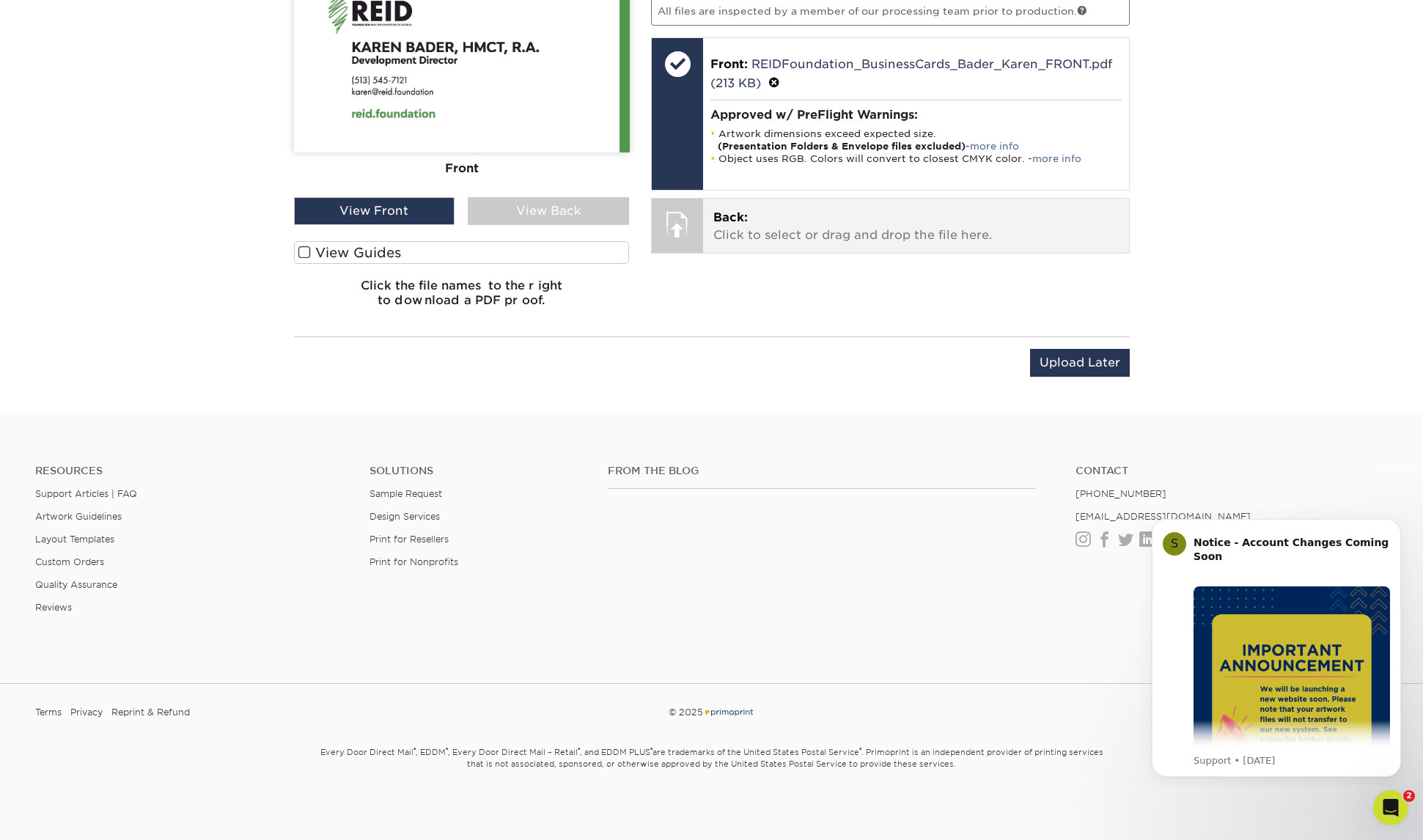
click at [653, 226] on div at bounding box center [677, 224] width 52 height 52
click at [796, 222] on p "Back: Click to select or drag and drop the file here." at bounding box center [915, 227] width 406 height 36
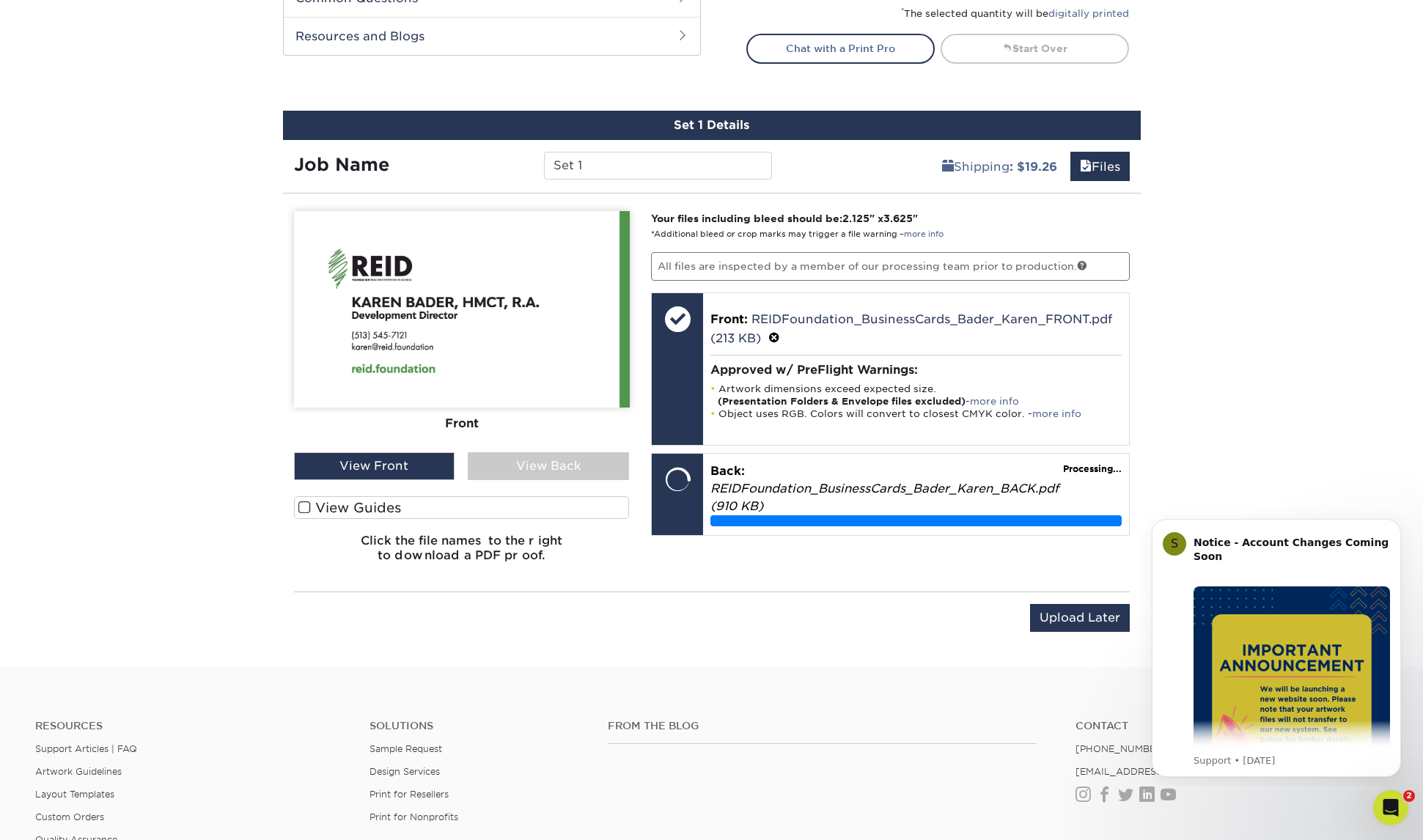
scroll to position [750, 0]
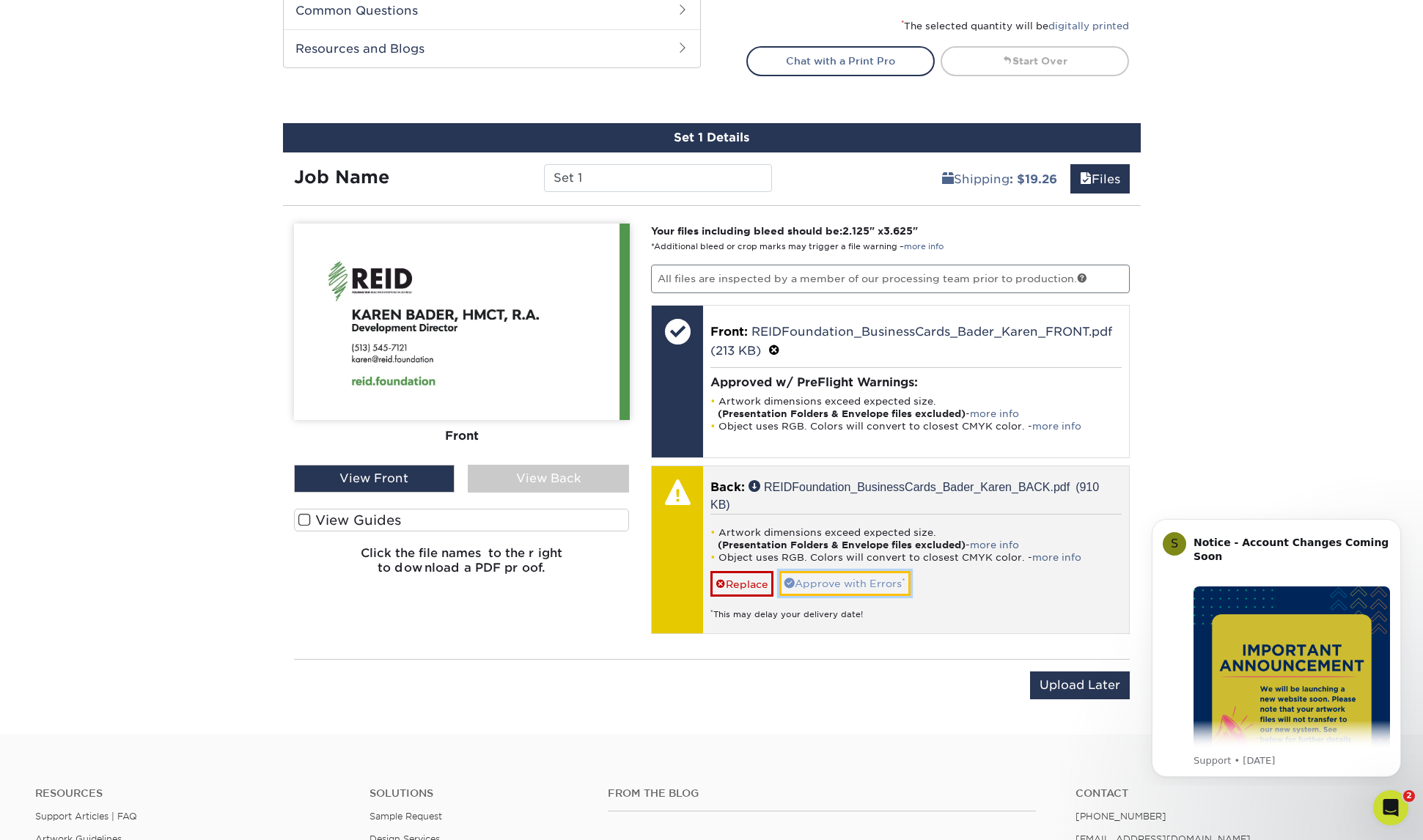
click at [879, 580] on link "Approve with Errors *" at bounding box center [845, 583] width 131 height 25
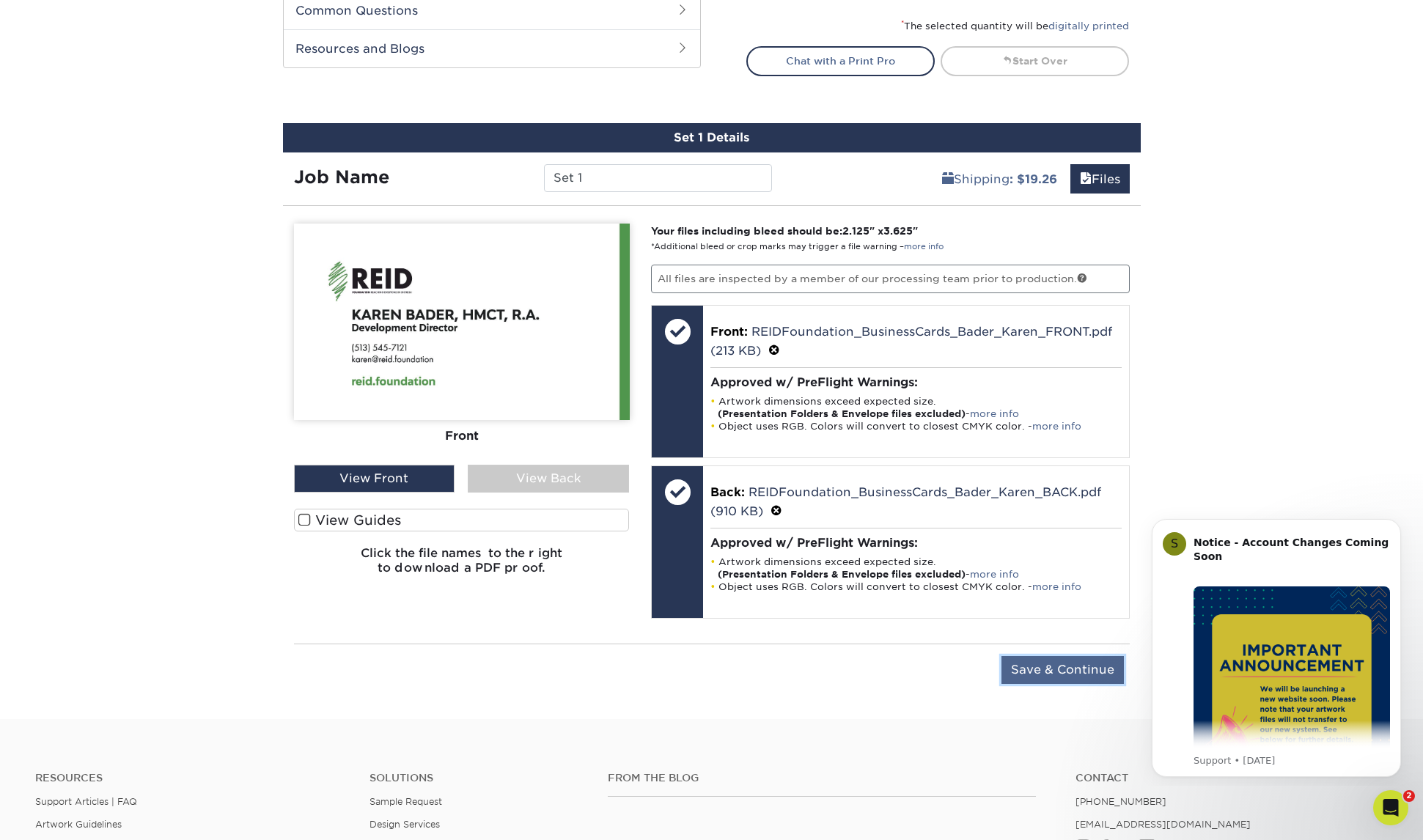
click at [1089, 665] on input "Save & Continue" at bounding box center [1062, 670] width 123 height 28
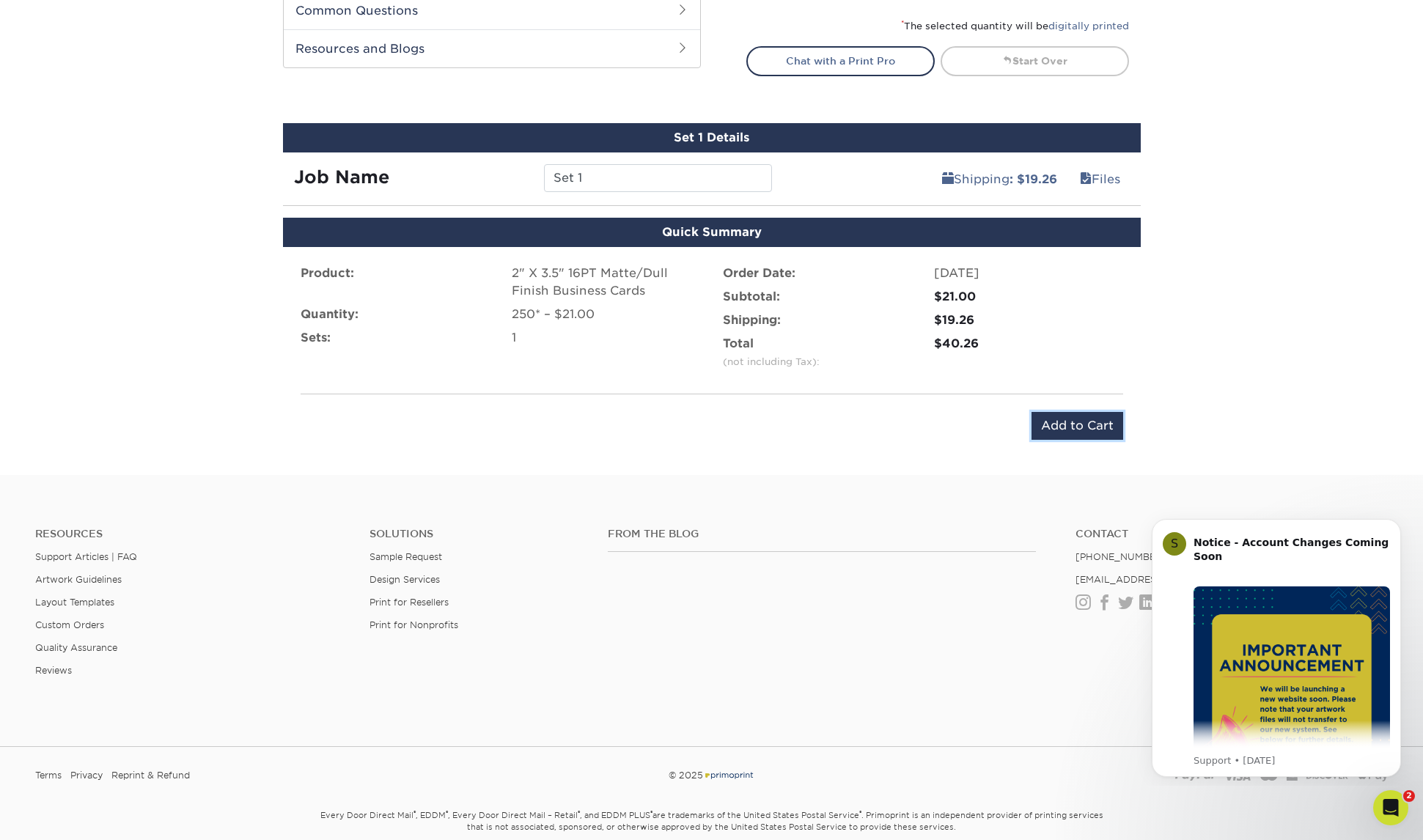
drag, startPoint x: 1077, startPoint y: 422, endPoint x: 685, endPoint y: 377, distance: 394.6
click at [685, 377] on div "Product: 2" X 3.5" 16PT Matte/Dull Finish Business Cards Quantity: 250* – $21.0…" at bounding box center [712, 352] width 858 height 211
click at [640, 174] on input "Set 1" at bounding box center [658, 178] width 228 height 28
click at [639, 173] on input "Set 1" at bounding box center [658, 178] width 228 height 28
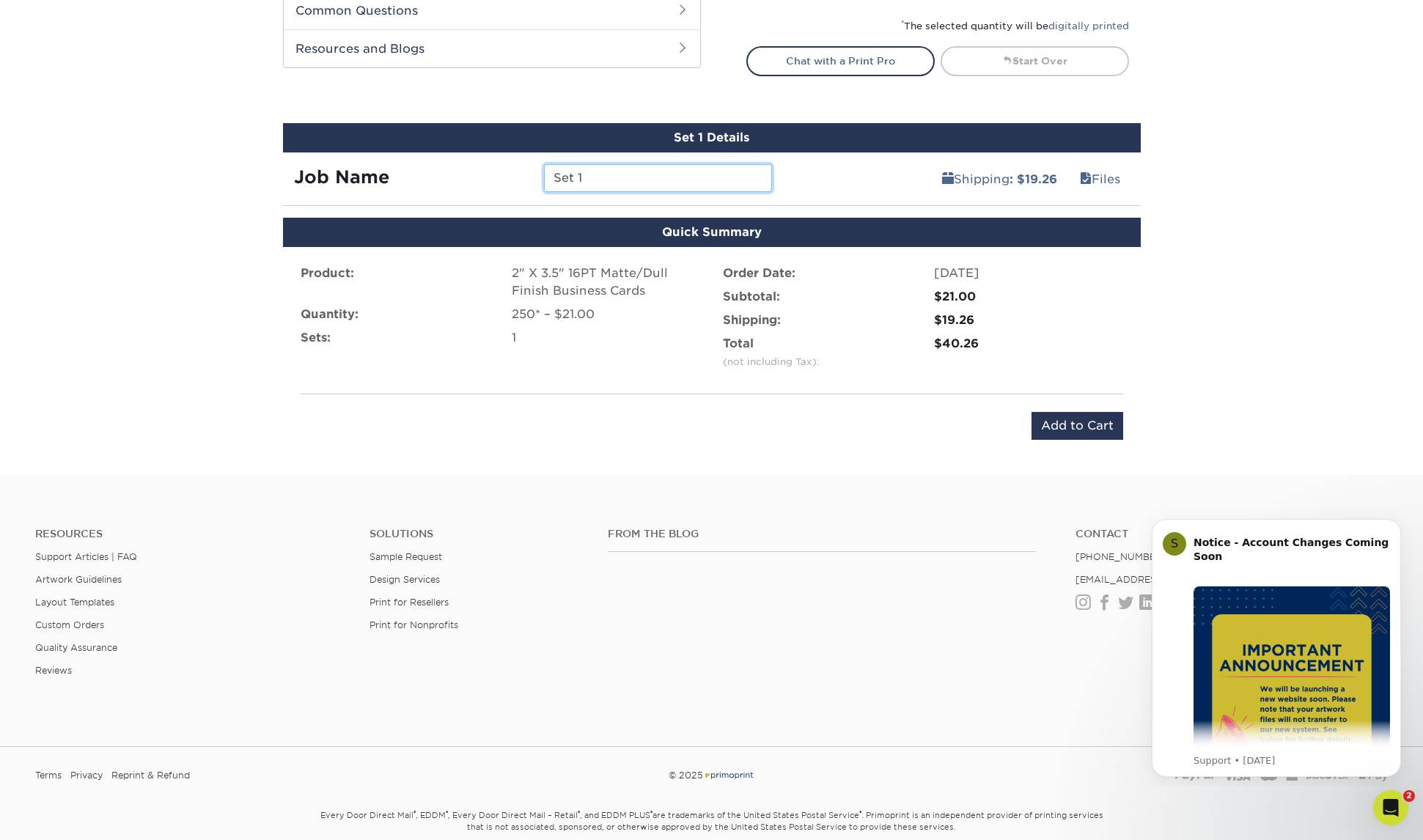
click at [639, 173] on input "Set 1" at bounding box center [658, 178] width 228 height 28
paste input "[PERSON_NAME] Business Cards"
click at [553, 175] on input "[PERSON_NAME] Business Cards" at bounding box center [658, 178] width 228 height 28
paste input "[PERSON_NAME]"
type input "[PERSON_NAME] Business Cards"
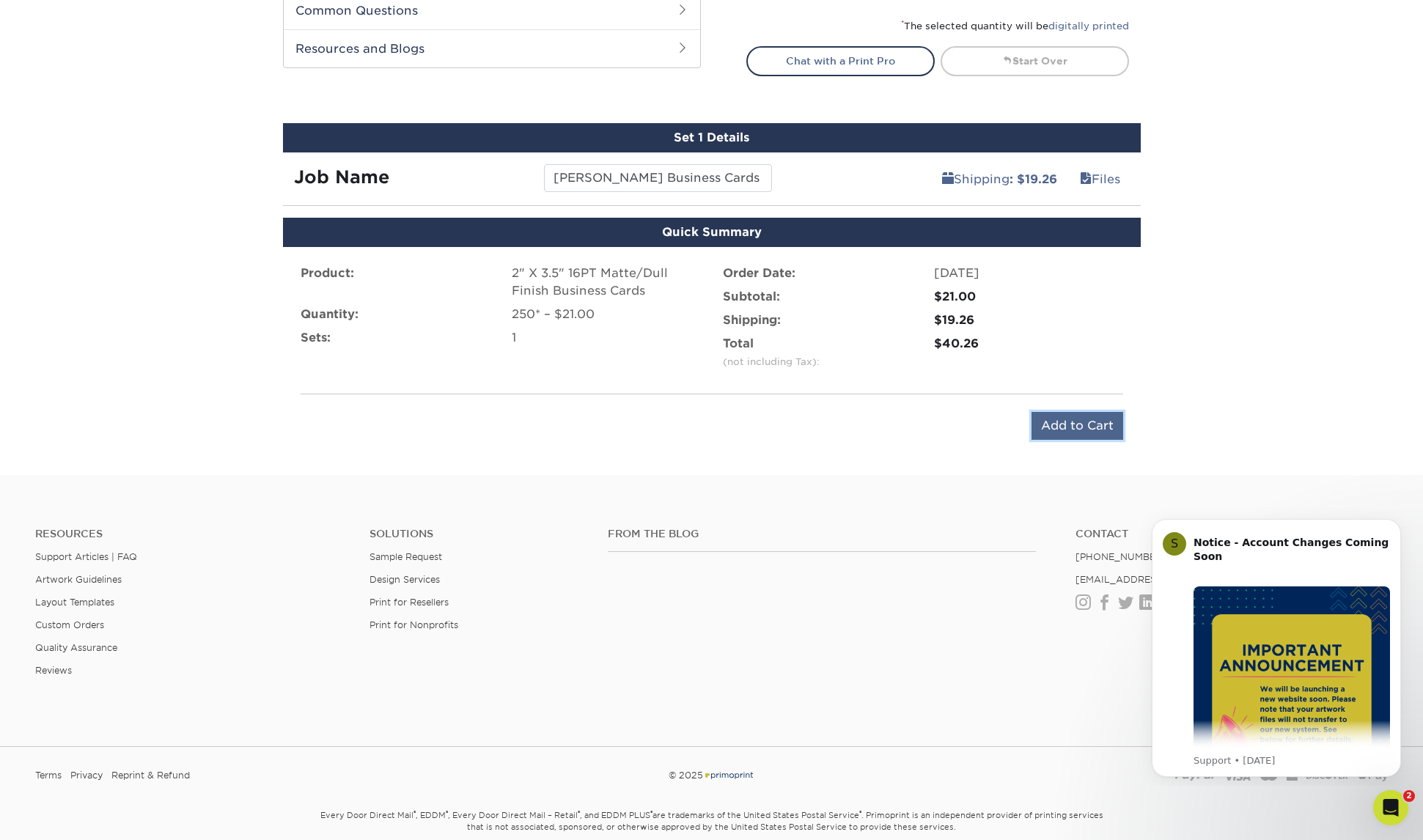
click at [1075, 420] on input "Add to Cart" at bounding box center [1077, 426] width 92 height 28
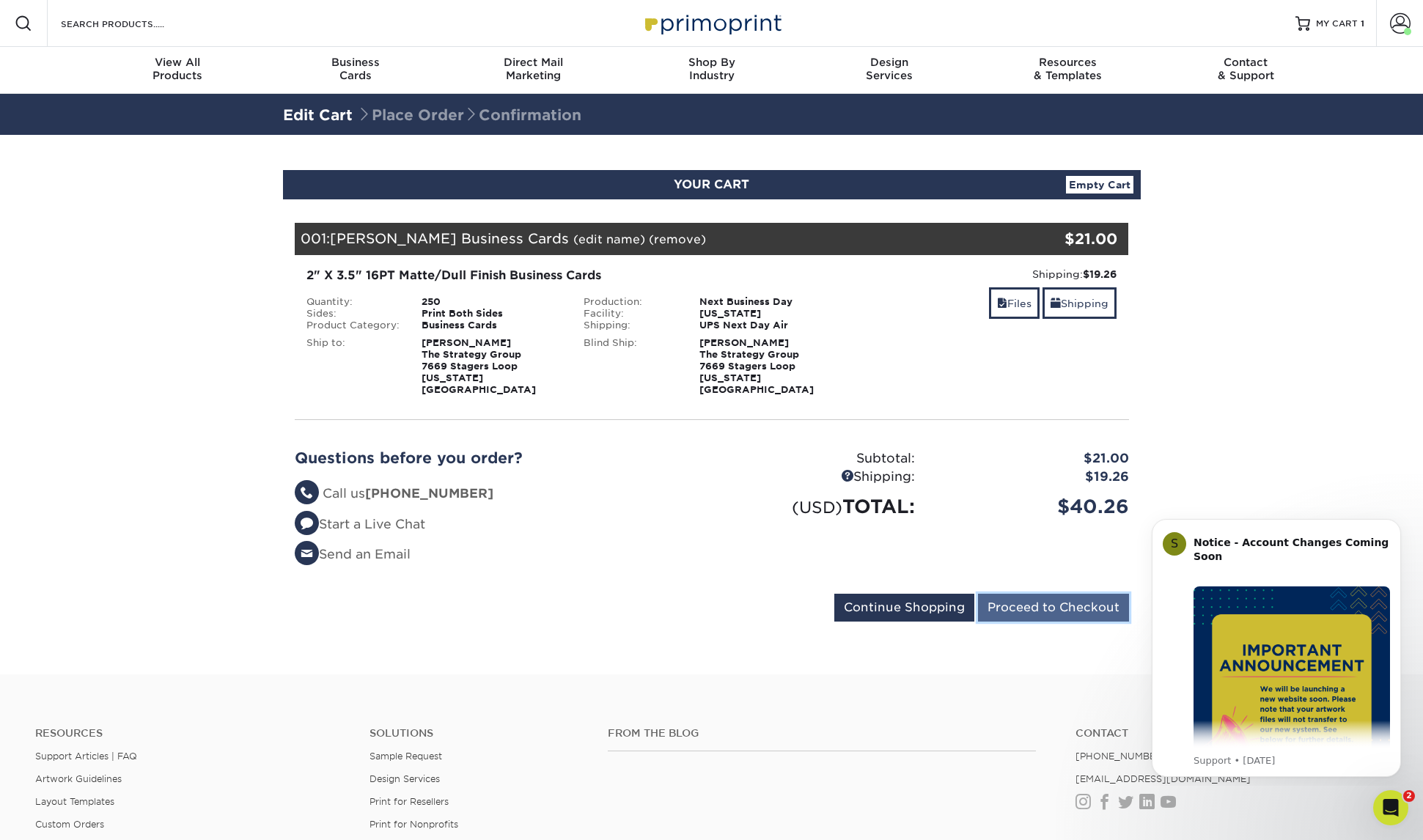
click at [1066, 595] on input "Proceed to Checkout" at bounding box center [1053, 608] width 151 height 28
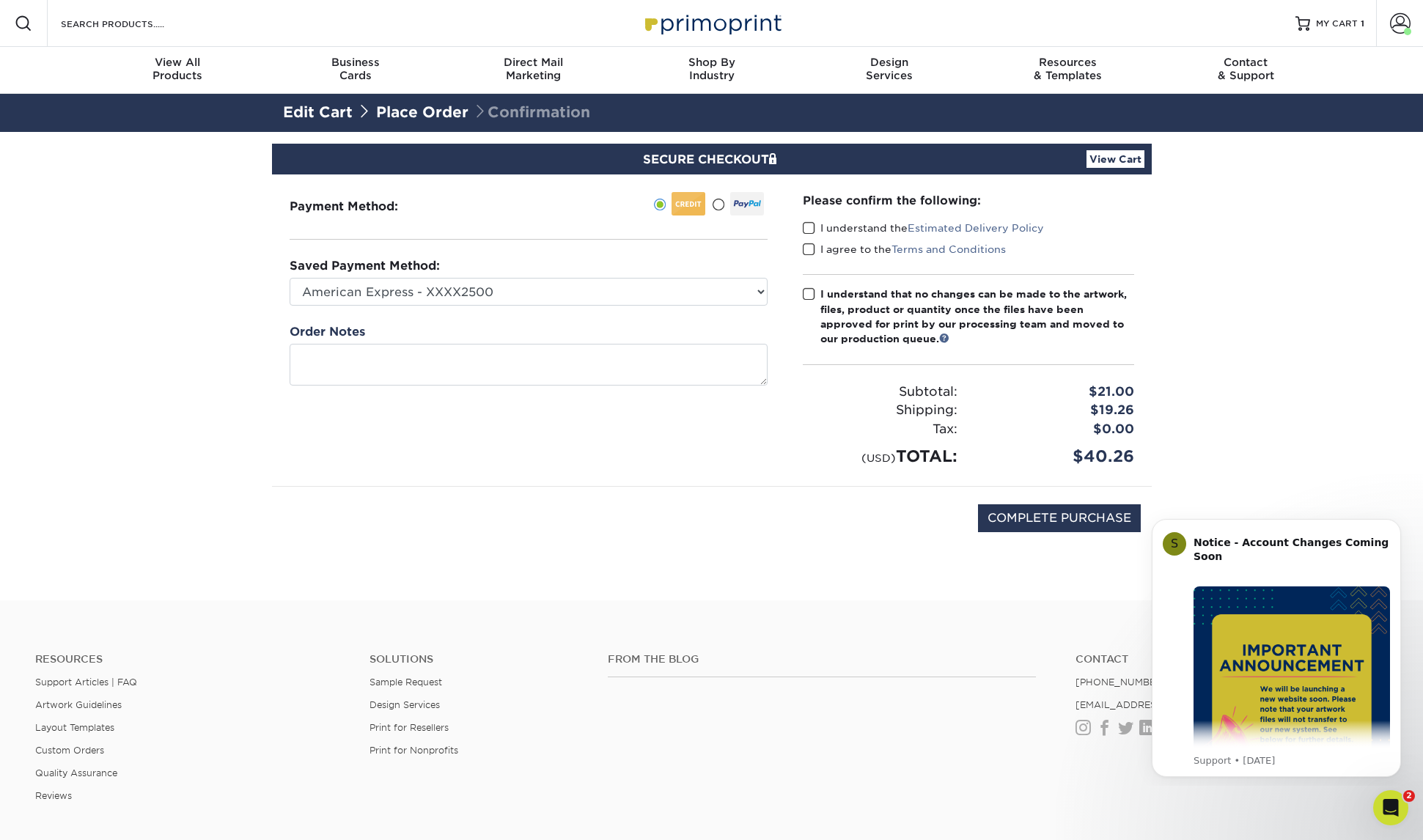
click at [808, 225] on span at bounding box center [808, 228] width 12 height 14
click at [0, 0] on input "I understand the Estimated Delivery Policy" at bounding box center [0, 0] width 0 height 0
click at [808, 246] on span at bounding box center [808, 249] width 12 height 14
click at [0, 0] on input "I agree to the Terms and Conditions" at bounding box center [0, 0] width 0 height 0
click at [811, 295] on span at bounding box center [808, 294] width 12 height 14
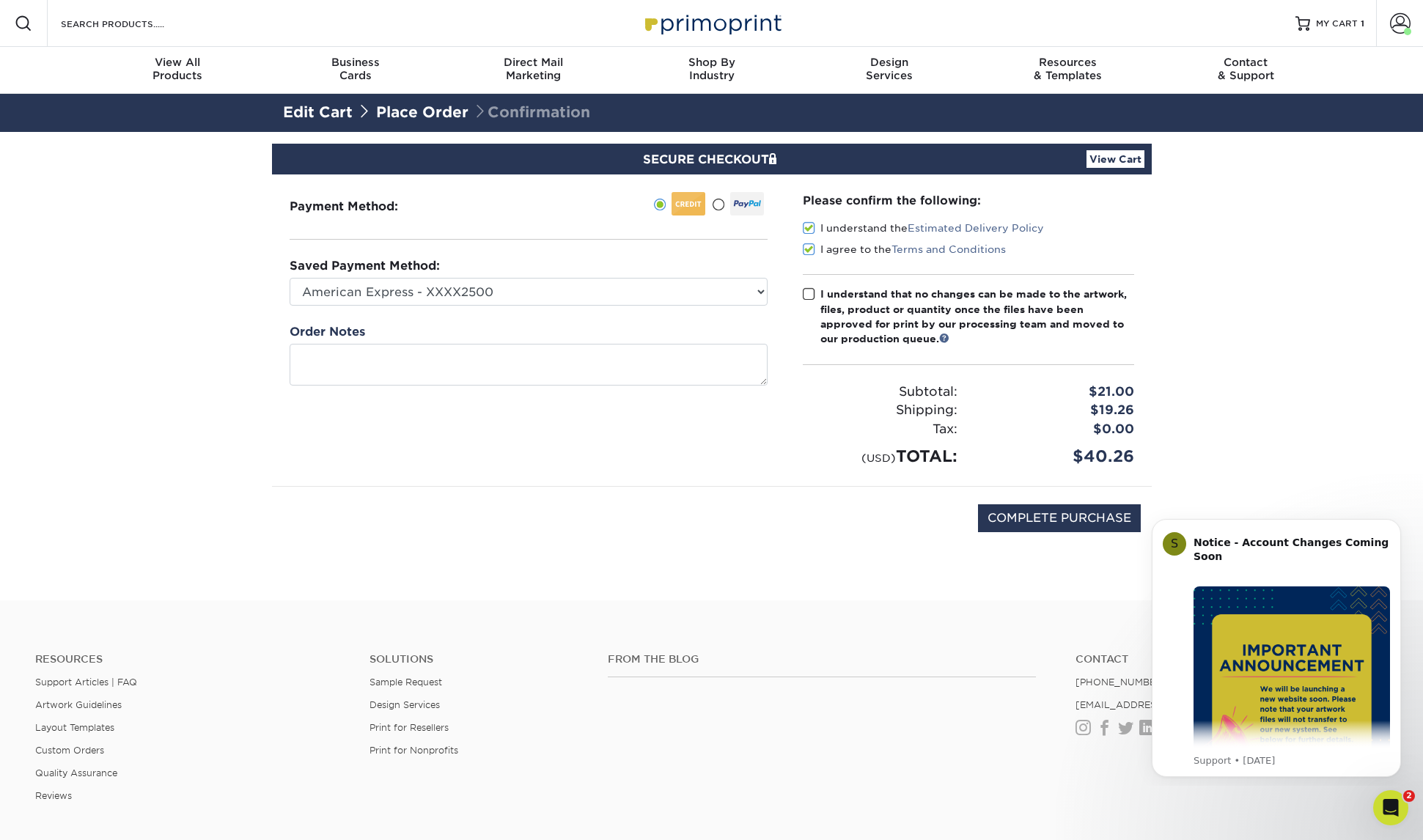
click at [0, 0] on input "I understand that no changes can be made to the artwork, files, product or quan…" at bounding box center [0, 0] width 0 height 0
click at [1070, 520] on input "COMPLETE PURCHASE" at bounding box center [1060, 518] width 163 height 28
type input "PROCESSING, PLEASE WAIT..."
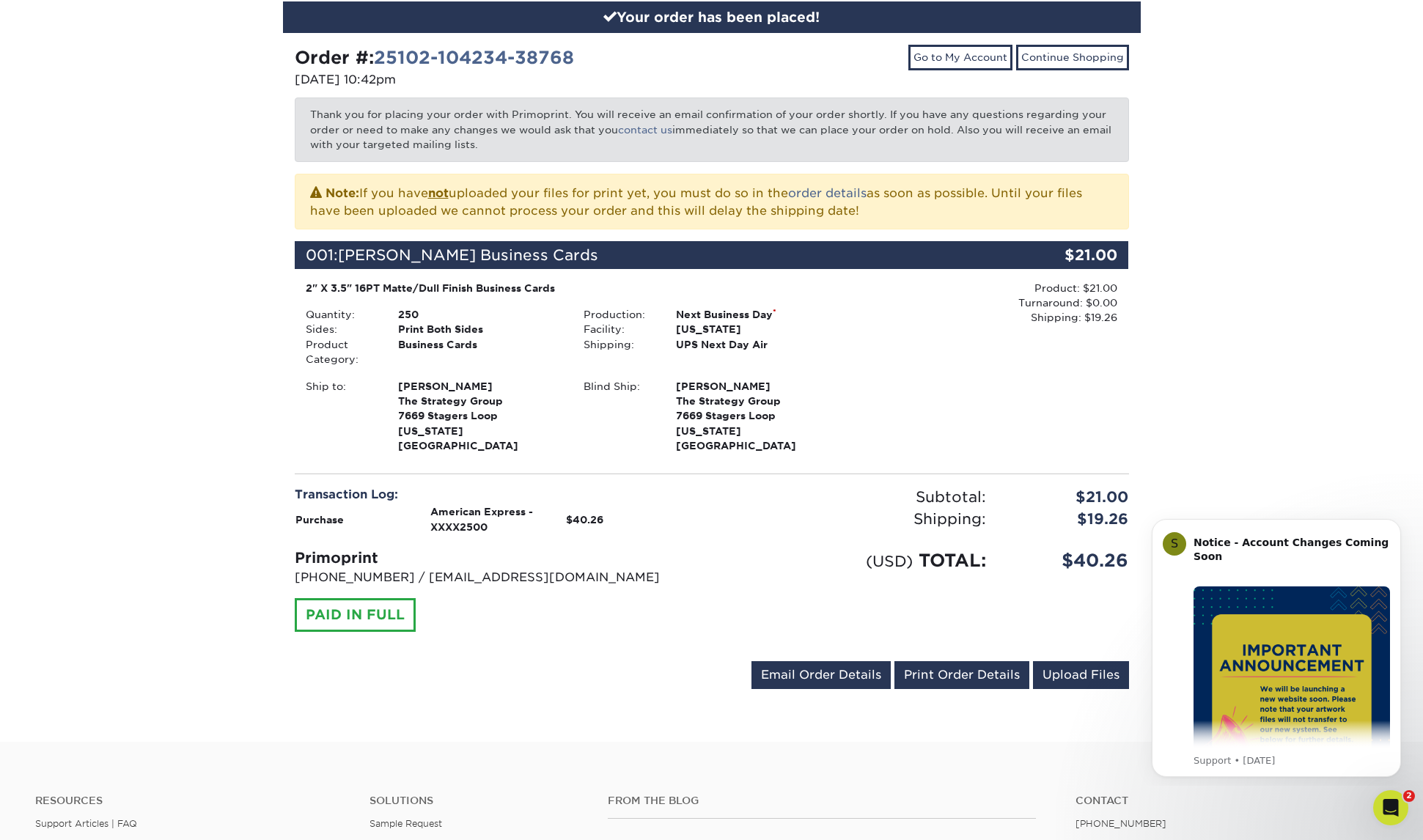
scroll to position [172, 0]
